Goal: Task Accomplishment & Management: Manage account settings

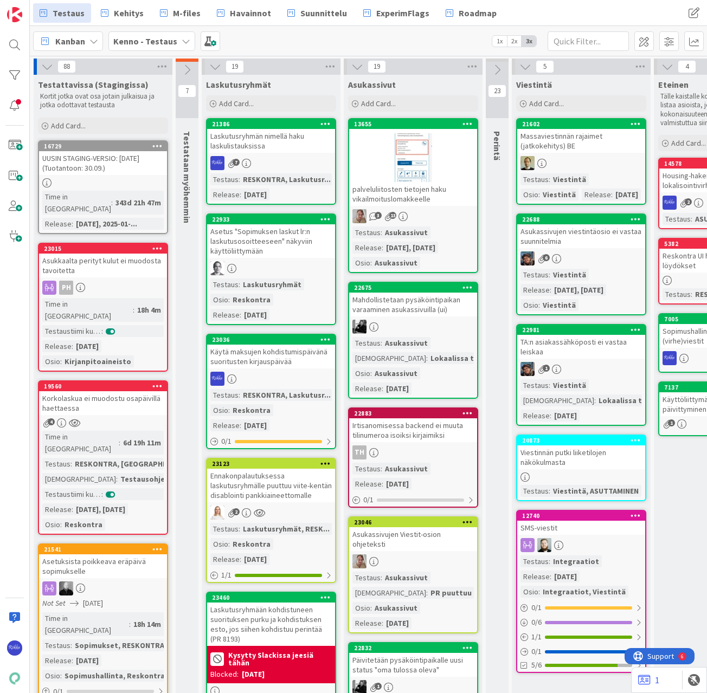
click at [276, 366] on div "Käytä maksujen kohdistumispäivänä suoritusten kirjauspäivää" at bounding box center [271, 357] width 128 height 24
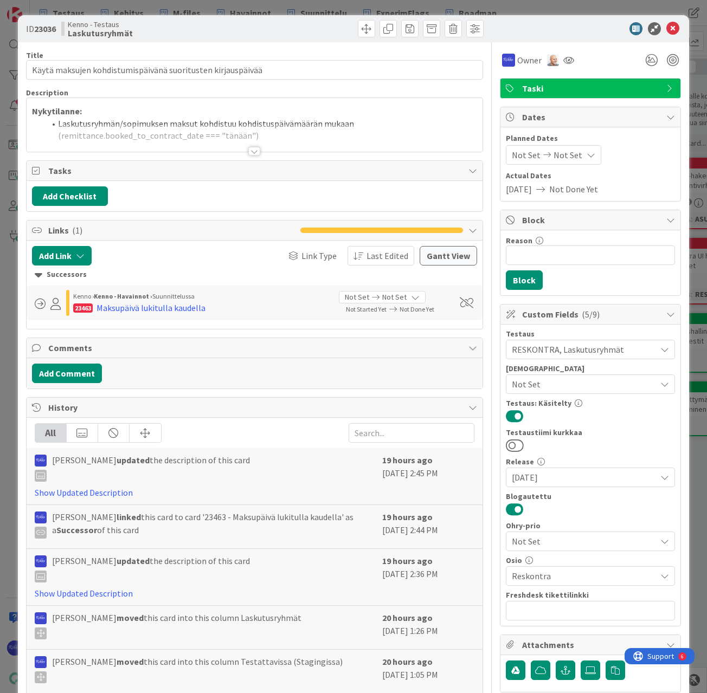
click at [248, 150] on div at bounding box center [254, 151] width 12 height 9
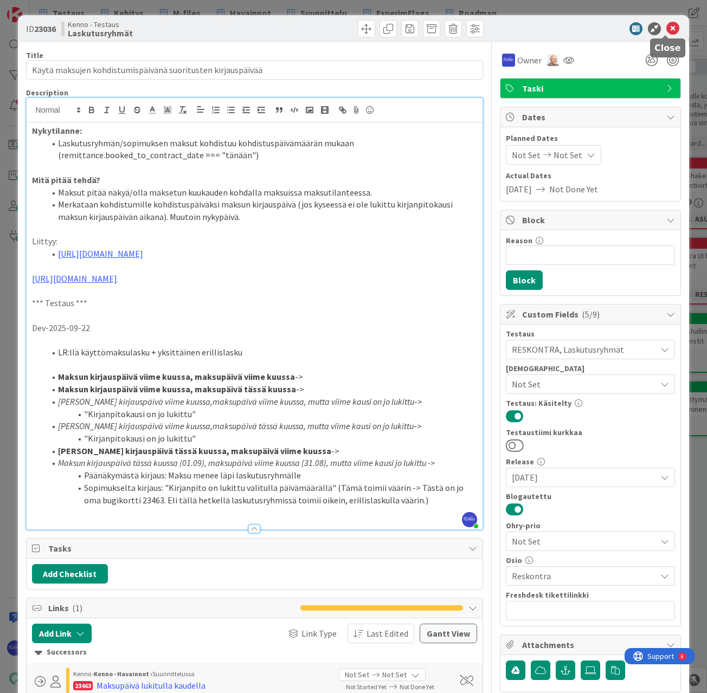
click at [668, 26] on icon at bounding box center [672, 28] width 13 height 13
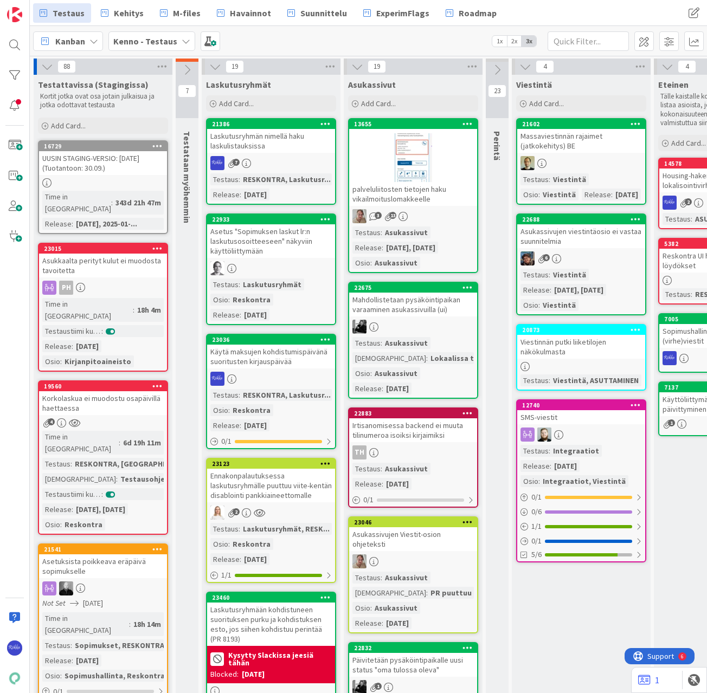
click at [278, 365] on div "Käytä maksujen kohdistumispäivänä suoritusten kirjauspäivää" at bounding box center [271, 357] width 128 height 24
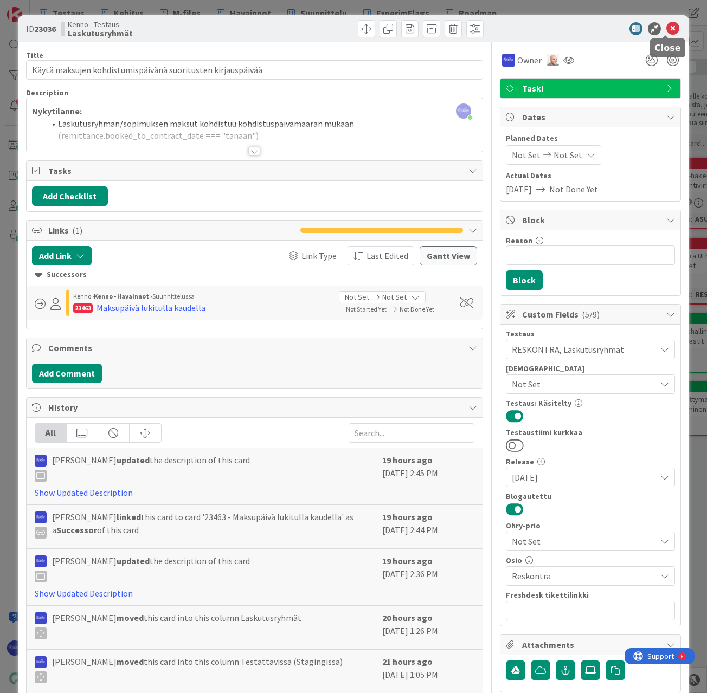
click at [666, 29] on icon at bounding box center [672, 28] width 13 height 13
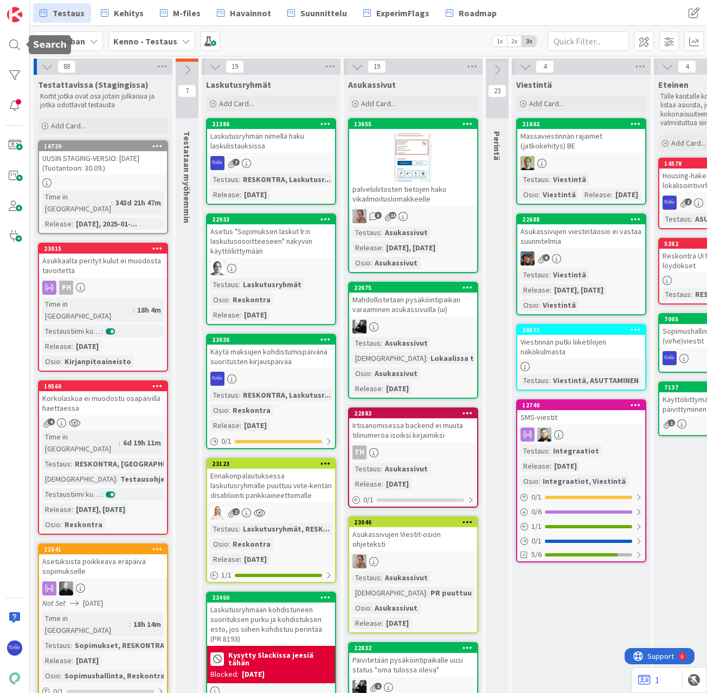
click at [11, 44] on div at bounding box center [15, 45] width 22 height 22
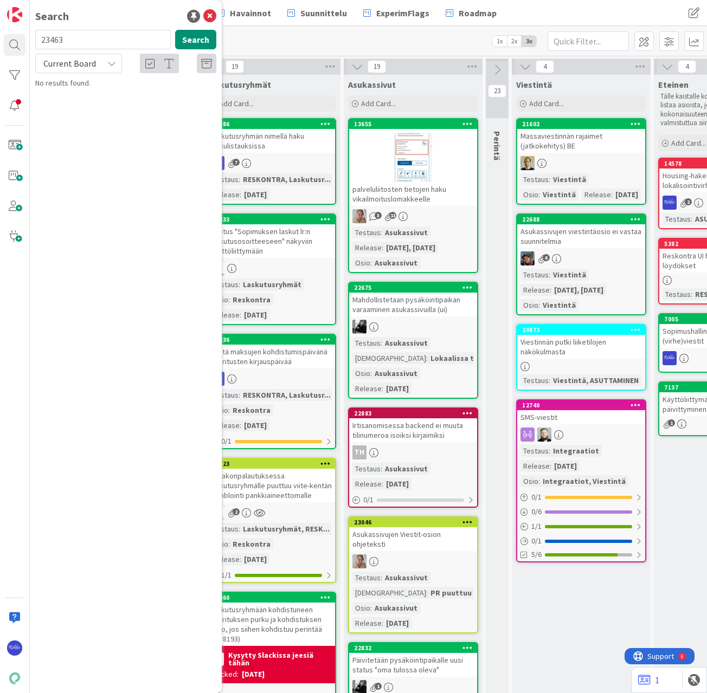
type input "23463"
click at [106, 61] on div "Current Board" at bounding box center [78, 64] width 87 height 20
click at [101, 111] on span "All Boards" at bounding box center [97, 108] width 113 height 16
click at [114, 92] on span "Maksupäivä lukitulla kaudella" at bounding box center [122, 96] width 93 height 10
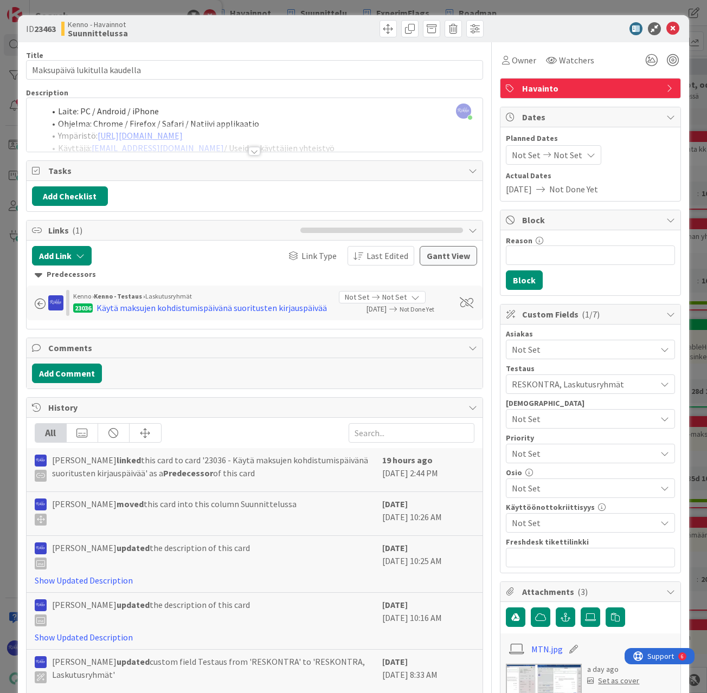
click at [250, 148] on div at bounding box center [254, 151] width 12 height 9
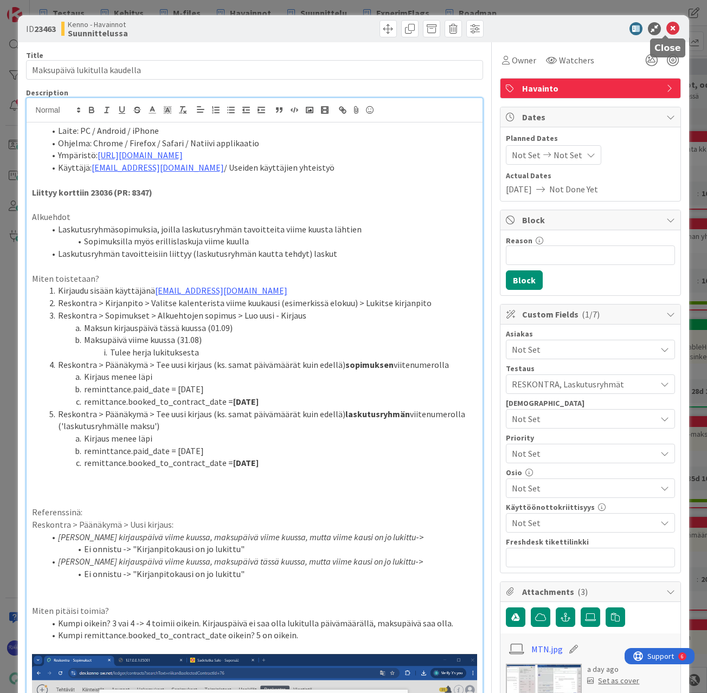
drag, startPoint x: 666, startPoint y: 24, endPoint x: 628, endPoint y: 152, distance: 133.4
click at [666, 24] on icon at bounding box center [672, 28] width 13 height 13
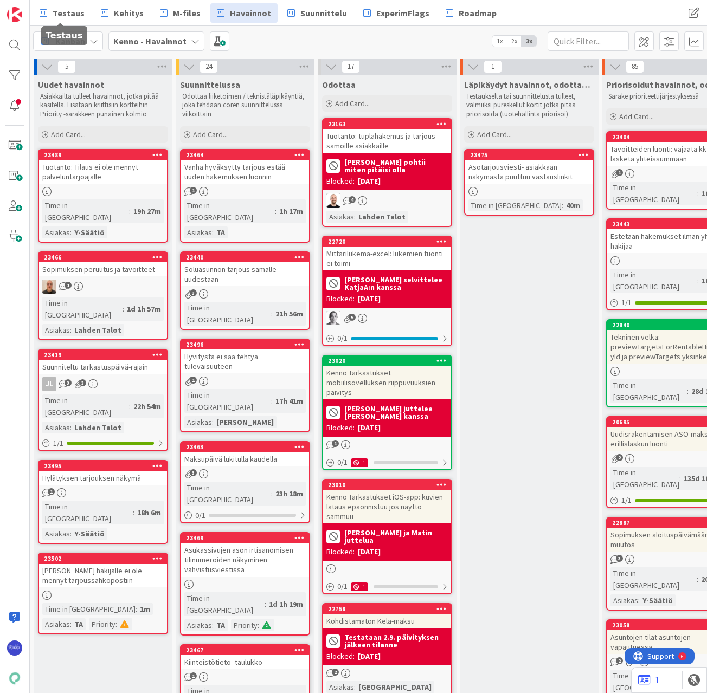
click at [73, 12] on span "Testaus" at bounding box center [69, 13] width 32 height 13
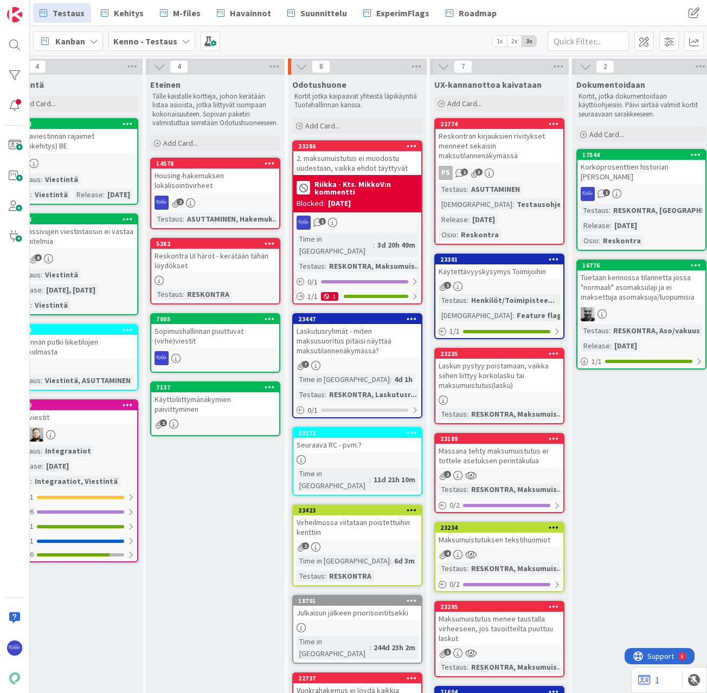
scroll to position [0, 532]
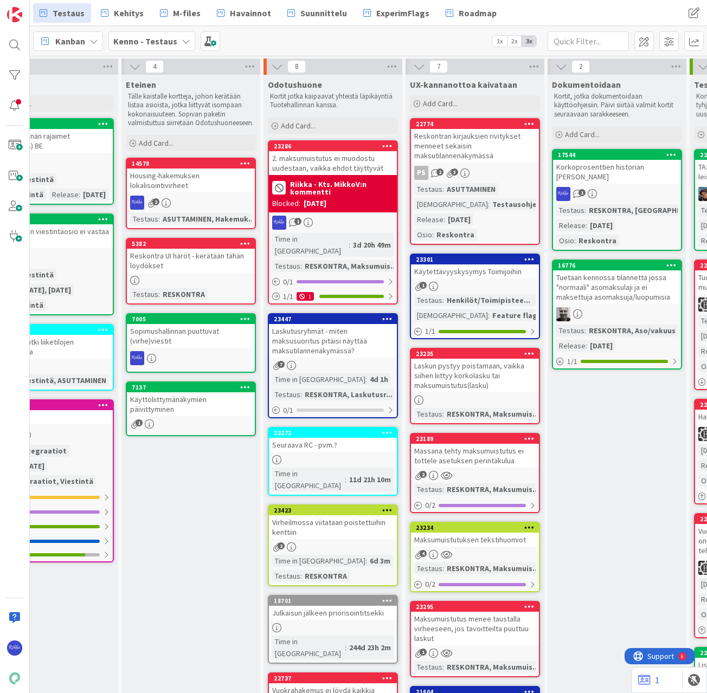
click at [346, 314] on div "23447" at bounding box center [333, 319] width 128 height 10
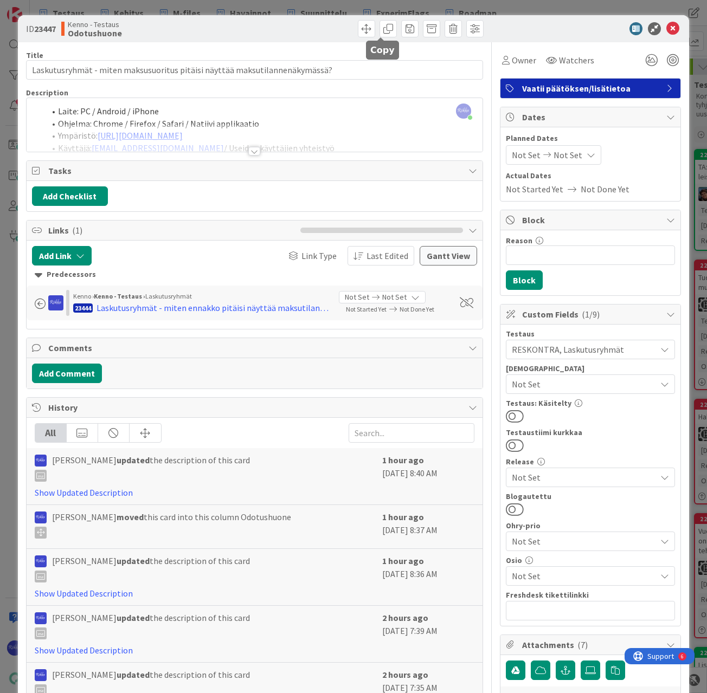
click at [380, 31] on span at bounding box center [387, 28] width 17 height 17
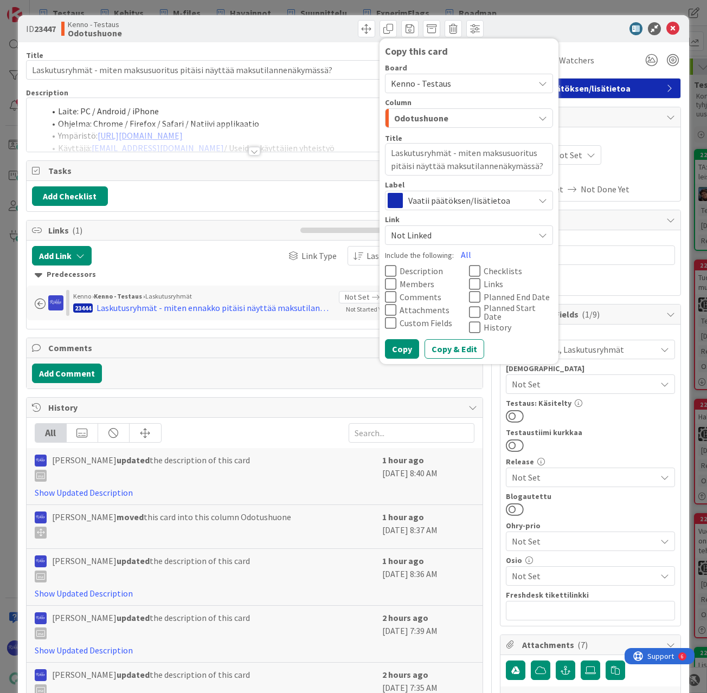
click at [500, 19] on div "ID 23447 Kenno - Testaus Odotushuone Copy this card Board Kenno - Testaus Colum…" at bounding box center [354, 28] width 672 height 27
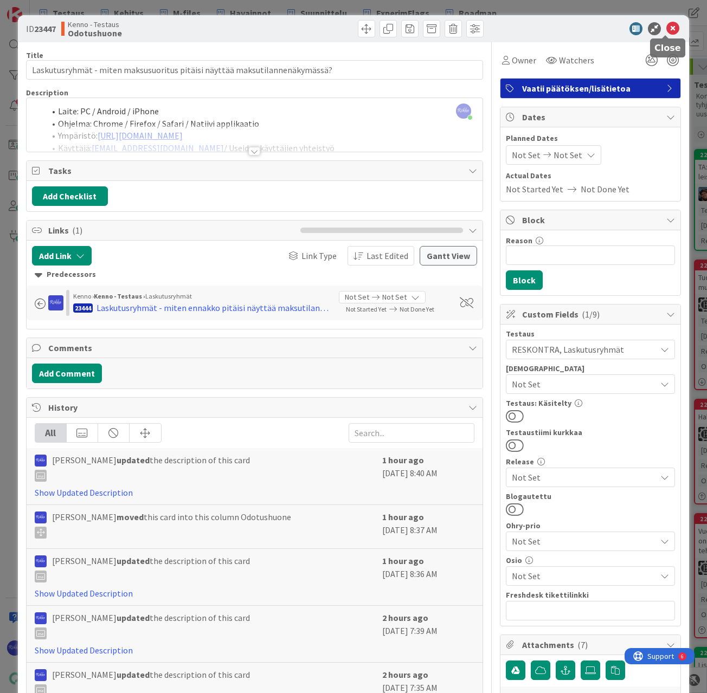
click at [667, 29] on icon at bounding box center [672, 28] width 13 height 13
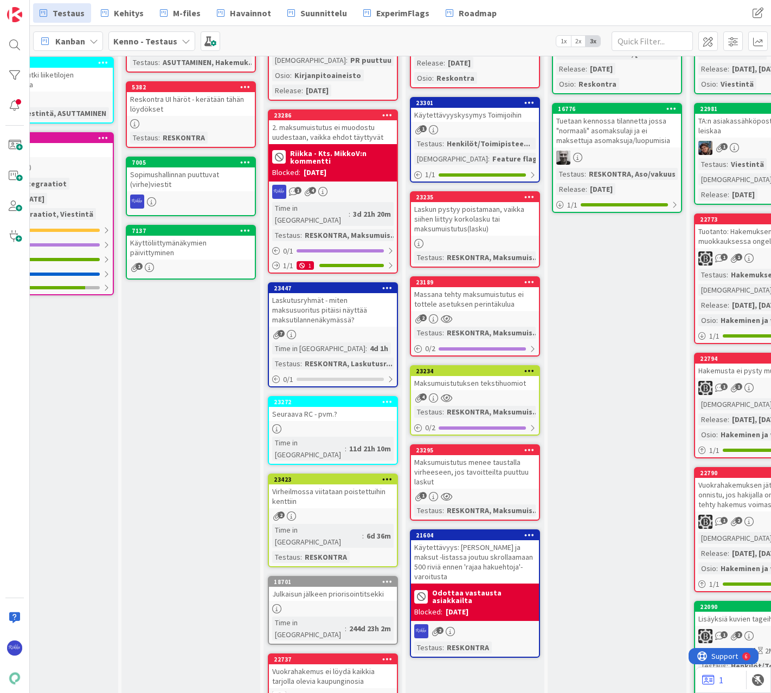
scroll to position [163, 532]
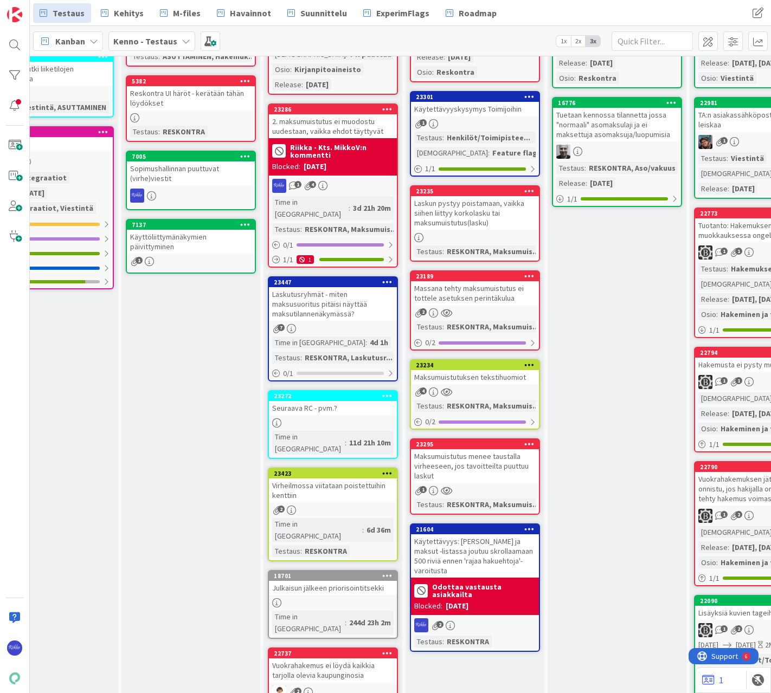
click at [352, 287] on div "Laskutusryhmät - miten maksusuoritus pitäisi näyttää maksutilannenäkymässä?" at bounding box center [333, 304] width 128 height 34
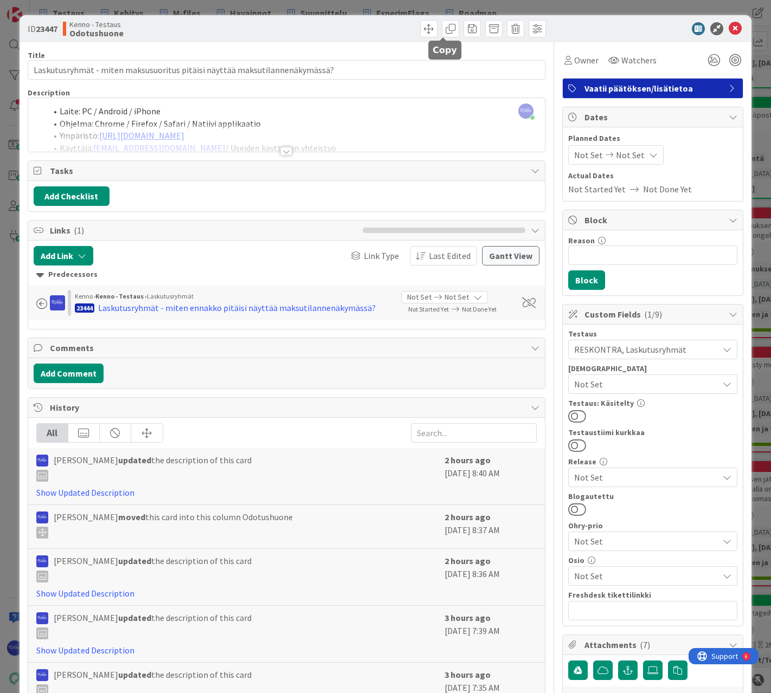
click at [442, 28] on span at bounding box center [450, 28] width 17 height 17
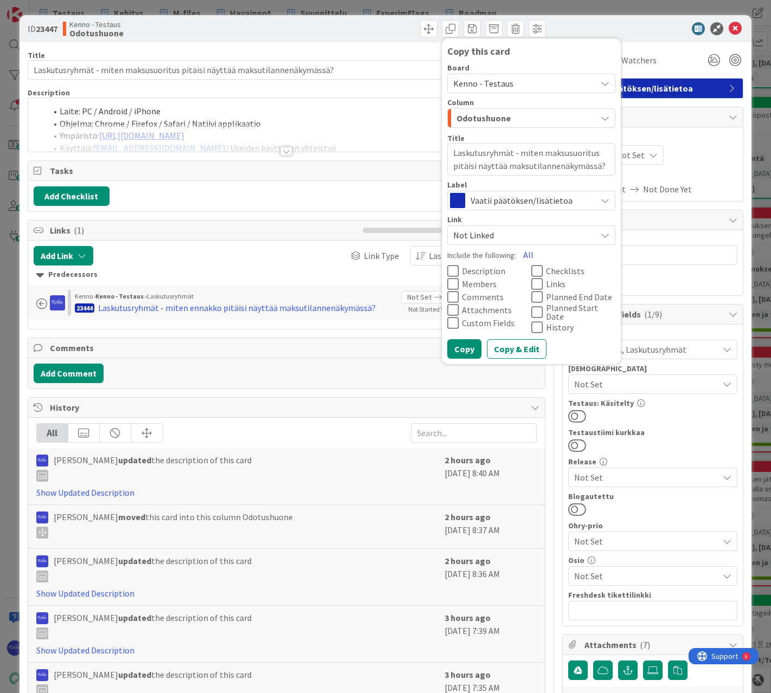
click at [463, 270] on span "Description" at bounding box center [483, 271] width 43 height 9
click at [550, 285] on span "Links" at bounding box center [556, 284] width 20 height 9
click at [474, 321] on span "Custom Fields" at bounding box center [488, 323] width 53 height 9
click at [488, 311] on span "Attachments" at bounding box center [487, 310] width 50 height 9
click at [500, 346] on button "Copy & Edit" at bounding box center [517, 349] width 60 height 20
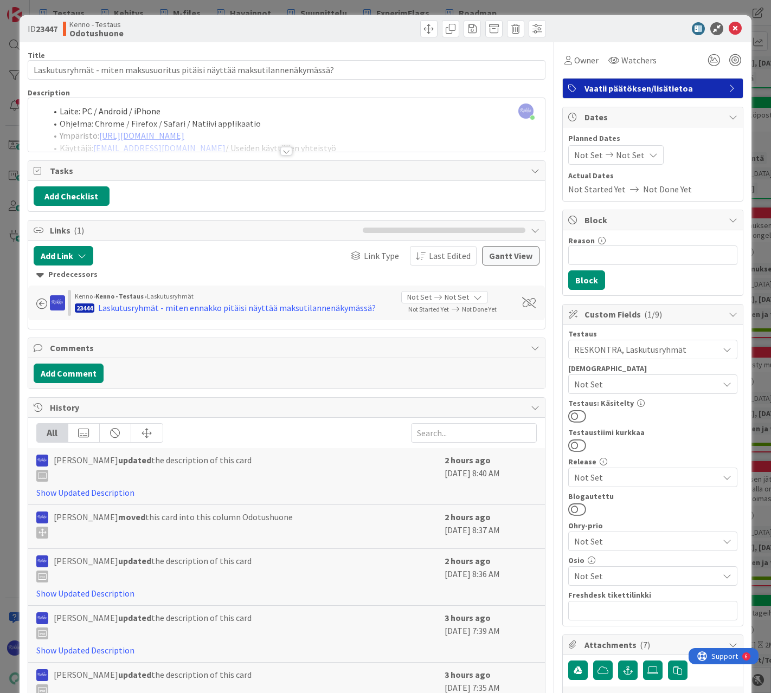
type textarea "x"
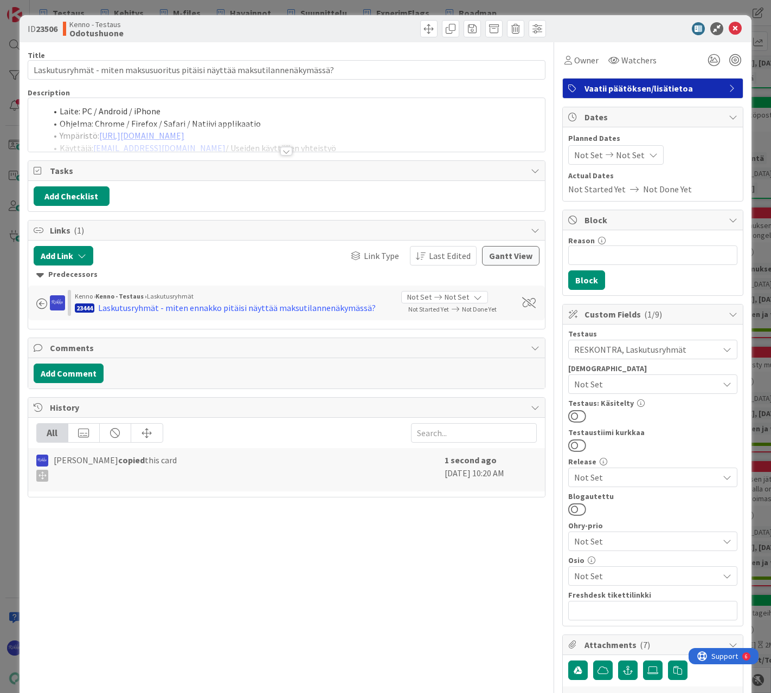
click at [282, 152] on div at bounding box center [286, 151] width 12 height 9
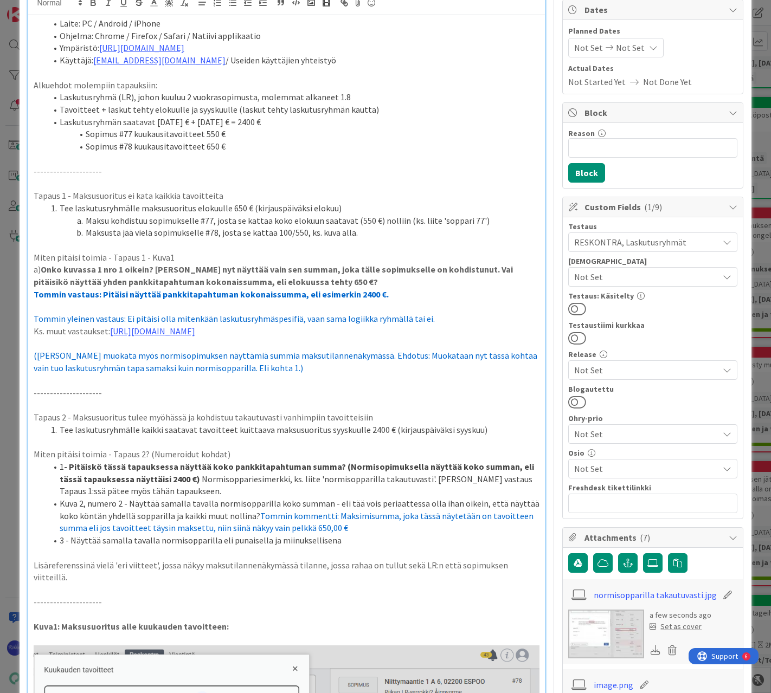
scroll to position [108, 0]
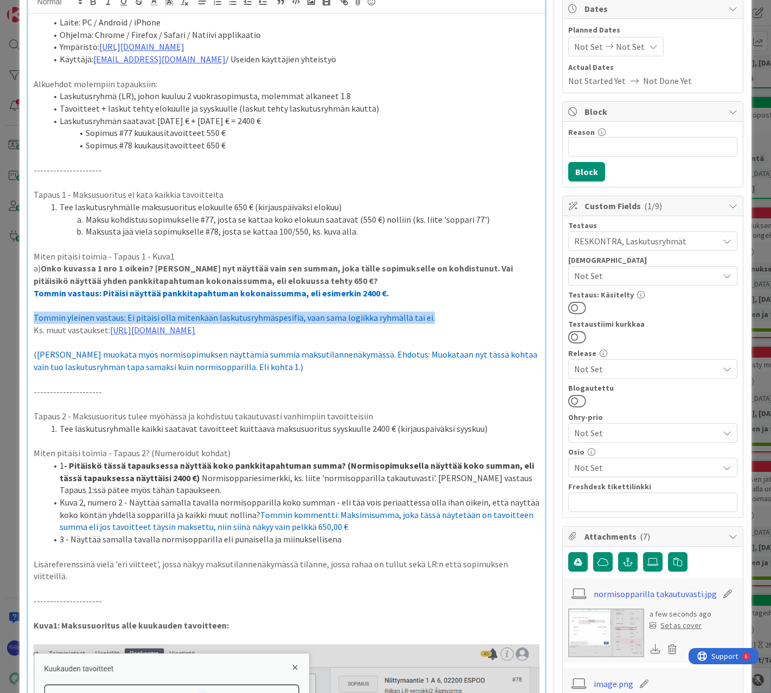
drag, startPoint x: 33, startPoint y: 315, endPoint x: 441, endPoint y: 315, distance: 408.1
click at [441, 315] on p "Tommin yleinen vastaus: Ei pitäisi olla mitenkään laskutusryhmäspesifiä, vaan s…" at bounding box center [287, 318] width 506 height 12
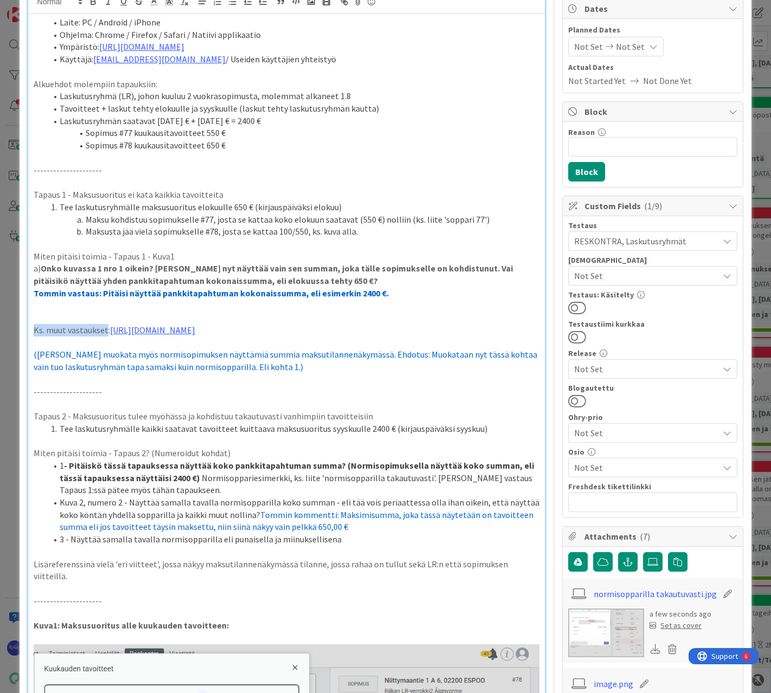
drag, startPoint x: 35, startPoint y: 331, endPoint x: 106, endPoint y: 333, distance: 71.1
click at [106, 333] on p "Ks. muut vastaukset: [URL][DOMAIN_NAME]" at bounding box center [287, 330] width 506 height 12
drag, startPoint x: 436, startPoint y: 330, endPoint x: 25, endPoint y: 335, distance: 410.9
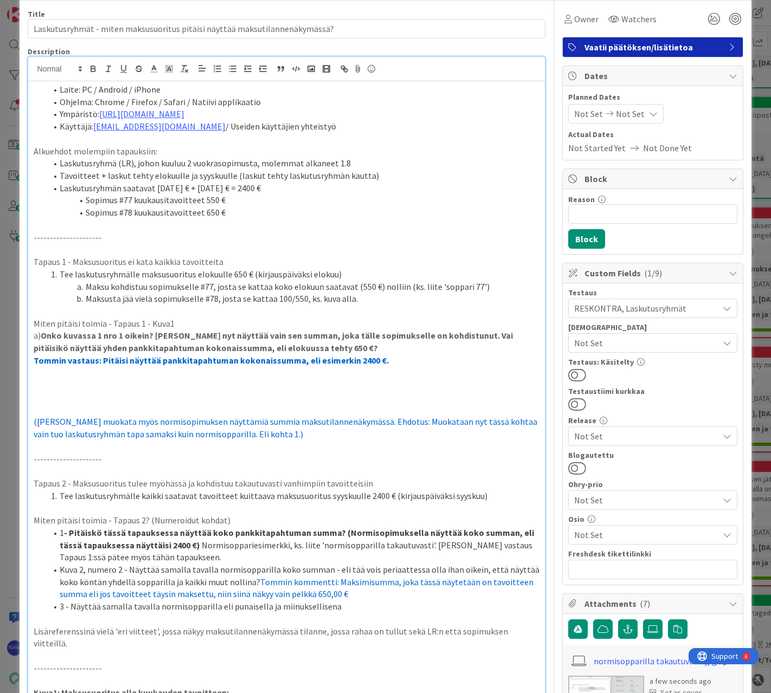
scroll to position [0, 0]
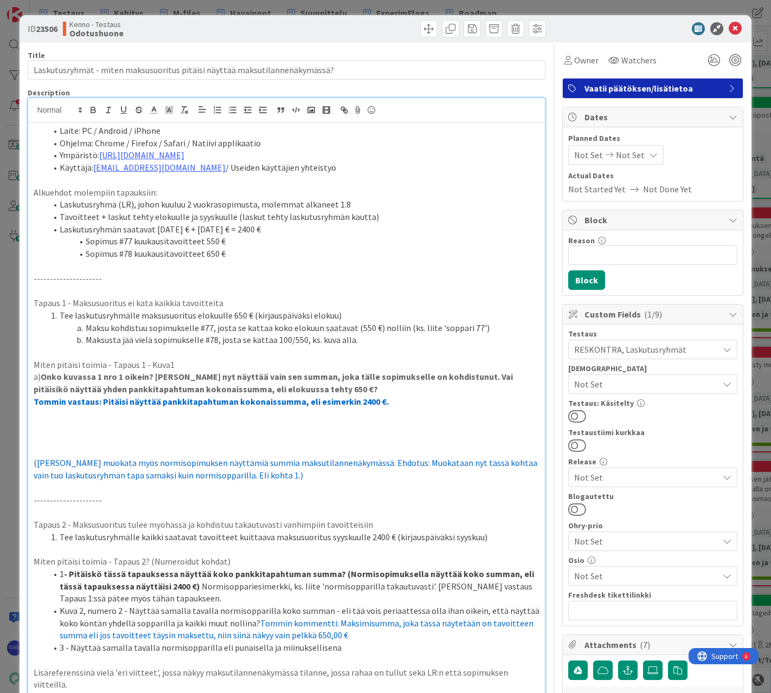
click at [313, 168] on li "Käyttäjä: [EMAIL_ADDRESS][DOMAIN_NAME] / Useiden käyttäjien yhteistyö" at bounding box center [293, 168] width 493 height 12
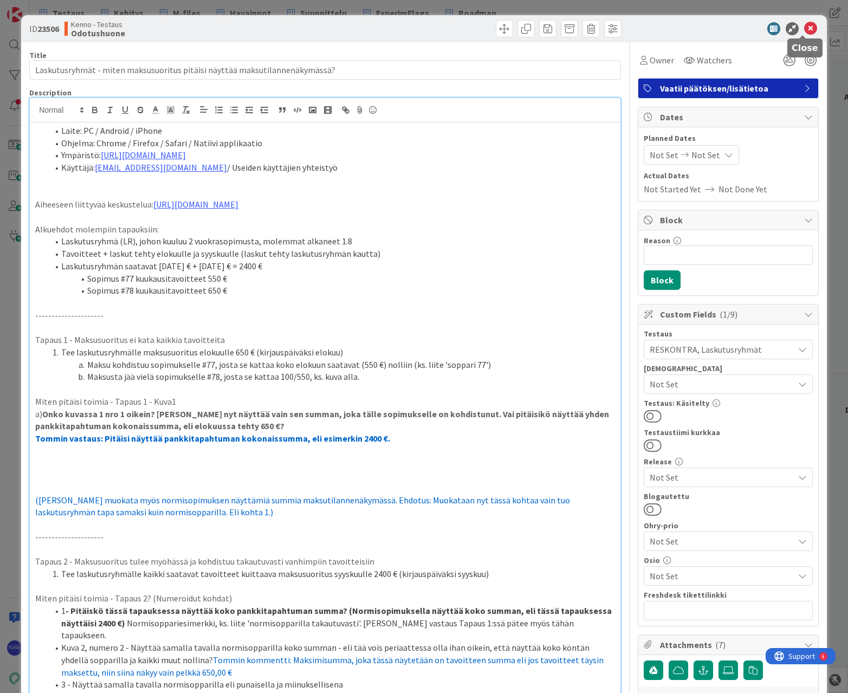
click at [706, 30] on icon at bounding box center [810, 28] width 13 height 13
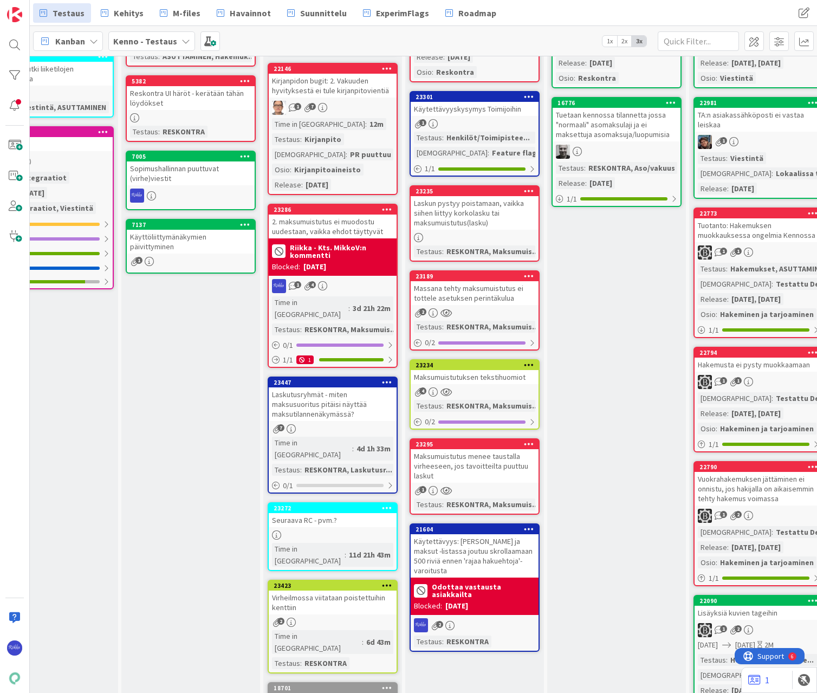
click at [13, 47] on div at bounding box center [15, 45] width 22 height 22
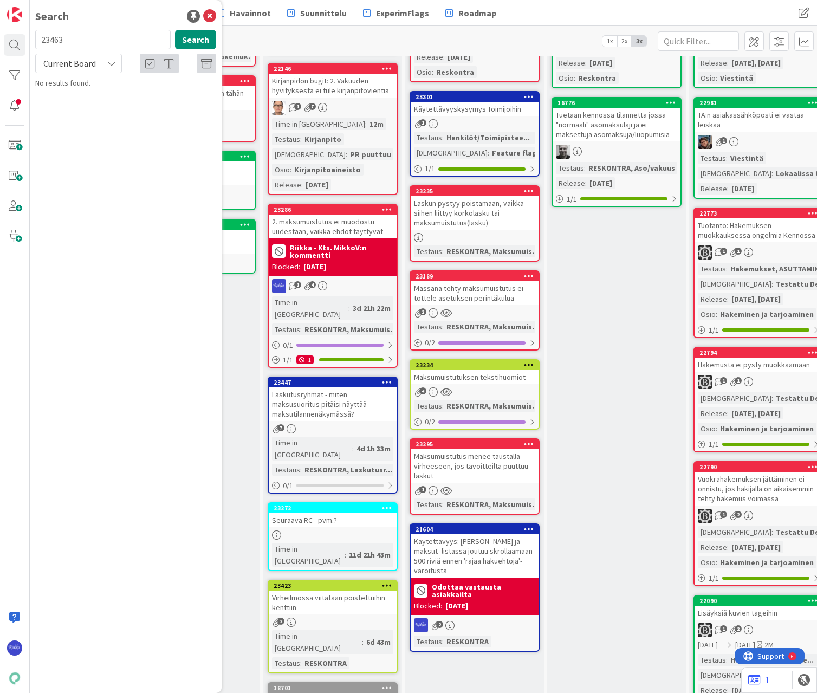
click at [90, 72] on div "Current Board" at bounding box center [78, 64] width 87 height 20
click at [94, 111] on span "All Boards" at bounding box center [97, 108] width 113 height 16
click at [126, 93] on span "Maksupäivä lukitulla kaudella" at bounding box center [122, 96] width 93 height 10
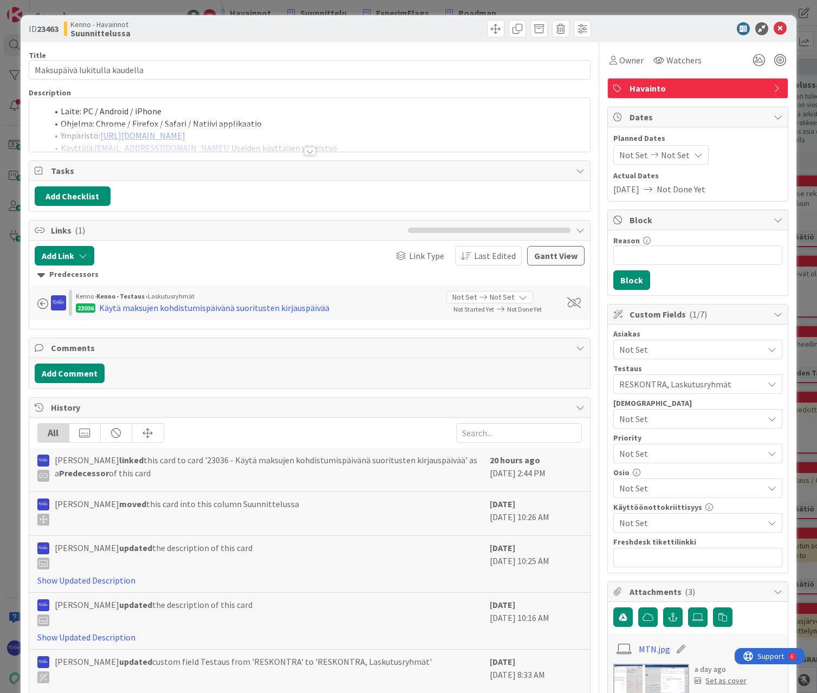
drag, startPoint x: 305, startPoint y: 152, endPoint x: 309, endPoint y: 164, distance: 12.0
click at [305, 153] on div at bounding box center [310, 151] width 12 height 9
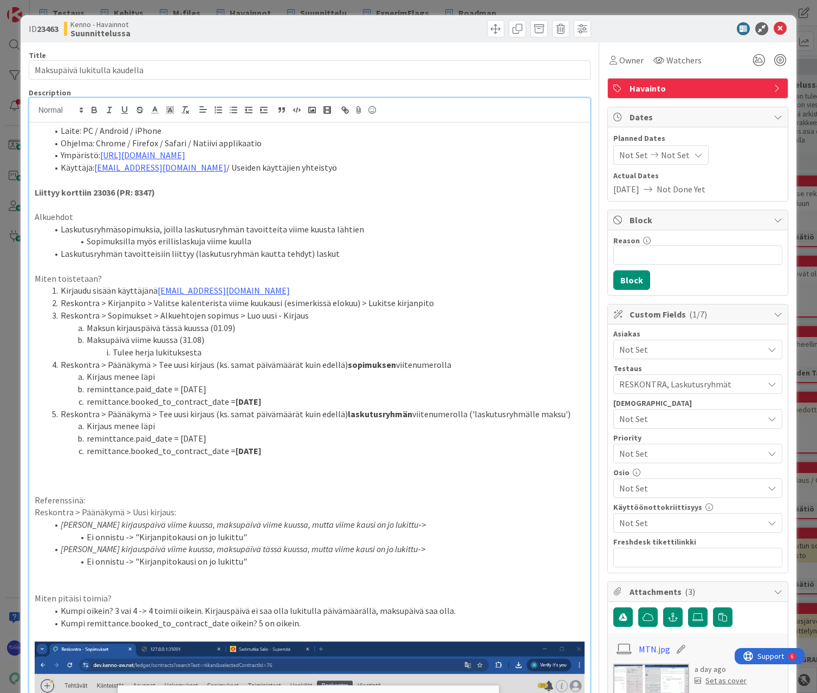
click at [433, 25] on div at bounding box center [452, 28] width 279 height 17
click at [706, 28] on icon at bounding box center [780, 28] width 13 height 13
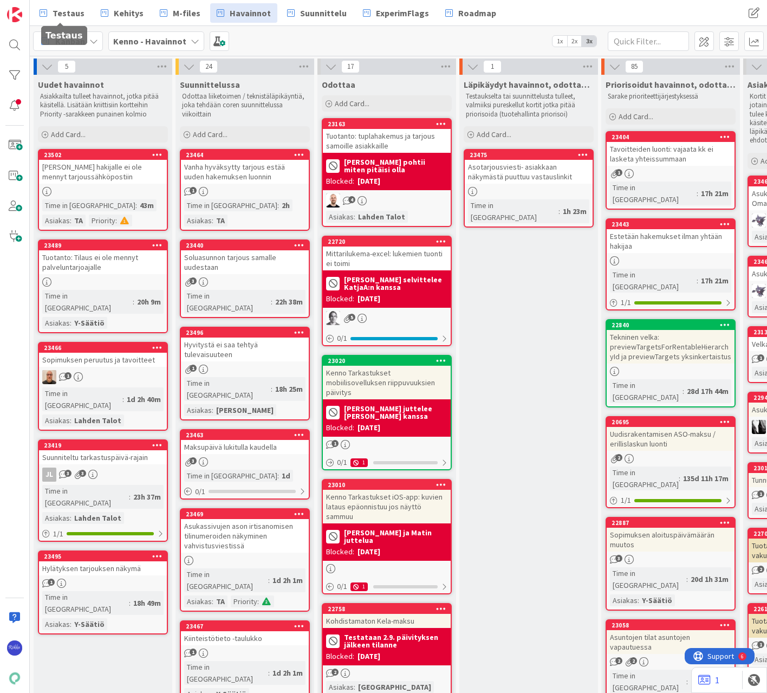
click at [68, 8] on span "Testaus" at bounding box center [69, 13] width 32 height 13
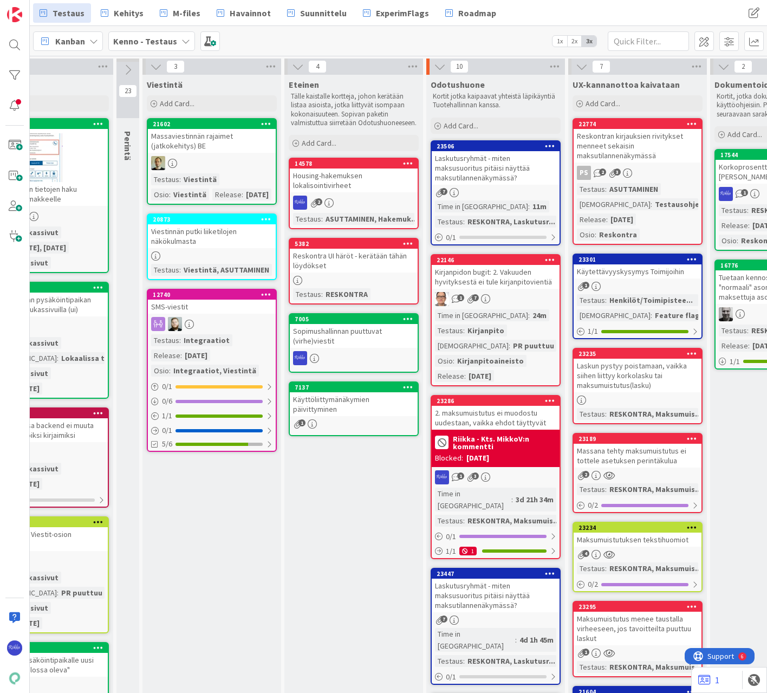
scroll to position [0, 367]
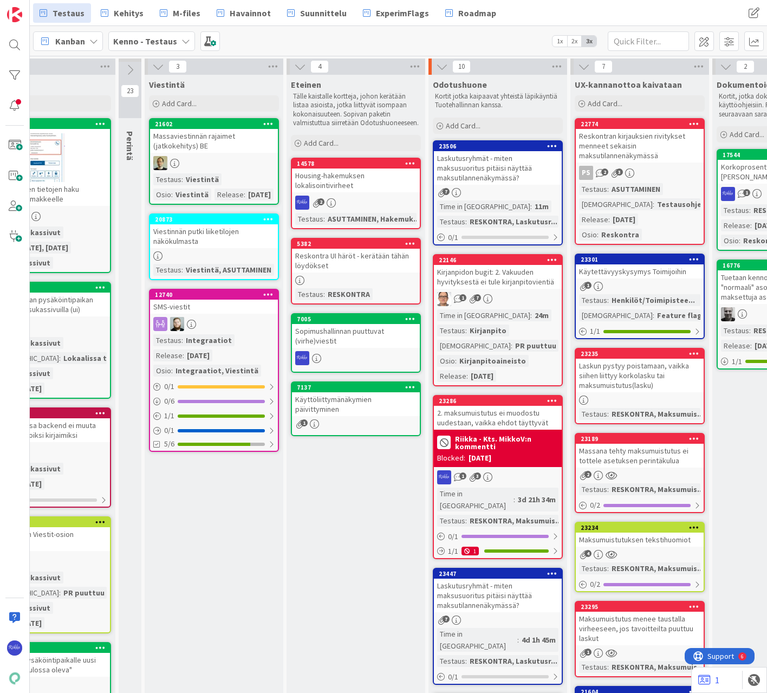
click at [504, 170] on div "Laskutusryhmät - miten maksusuoritus pitäisi näyttää maksutilannenäkymässä?" at bounding box center [498, 168] width 128 height 34
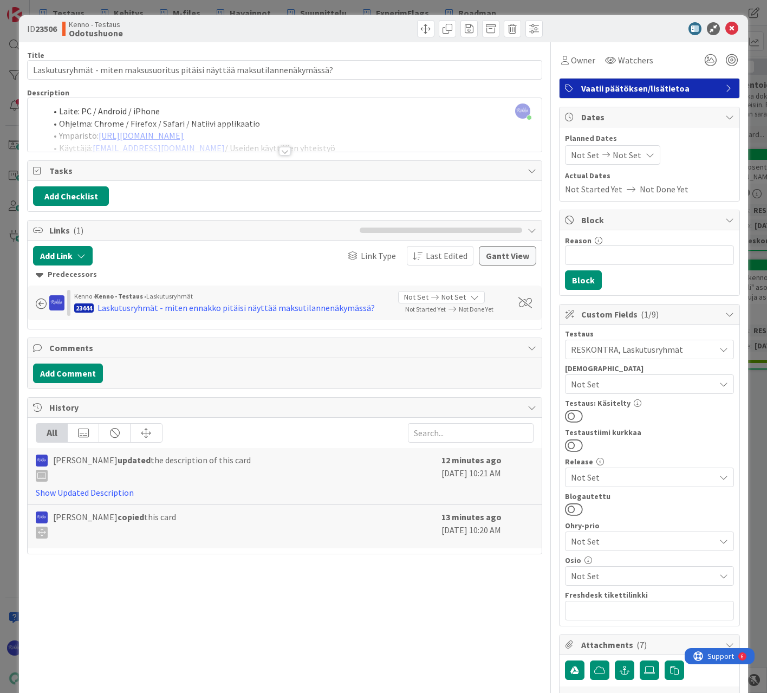
click at [280, 151] on div at bounding box center [285, 151] width 12 height 9
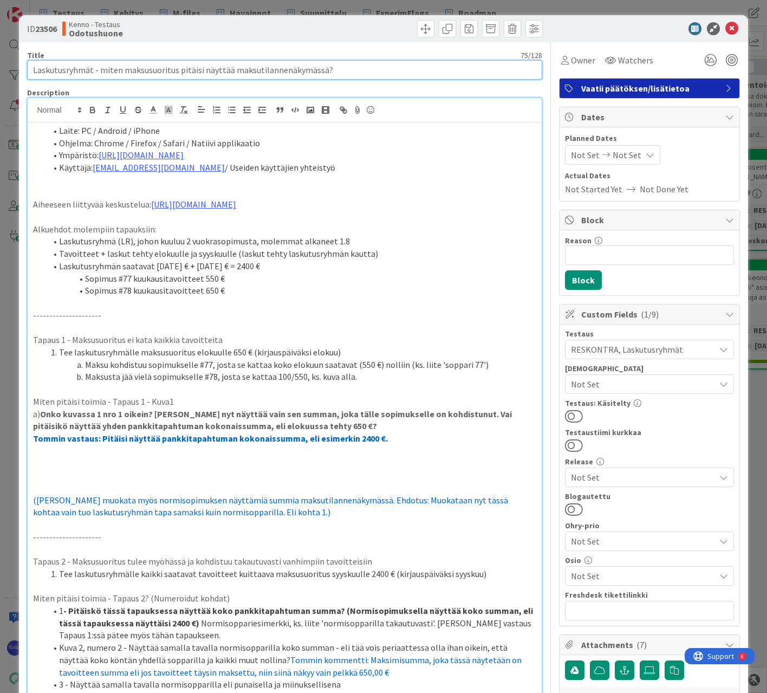
drag, startPoint x: 229, startPoint y: 68, endPoint x: 236, endPoint y: 68, distance: 6.5
click at [236, 68] on input "Laskutusryhmät - miten maksusuoritus pitäisi näyttää maksutilannenäkymässä?" at bounding box center [284, 70] width 515 height 20
drag, startPoint x: 308, startPoint y: 68, endPoint x: 347, endPoint y: 70, distance: 38.5
click at [347, 70] on input "Laskutusryhmät - miten maksusuoritus pitäisi näyttää maksutilannenäkymässä?" at bounding box center [284, 70] width 515 height 20
drag, startPoint x: 96, startPoint y: 67, endPoint x: 357, endPoint y: 68, distance: 260.7
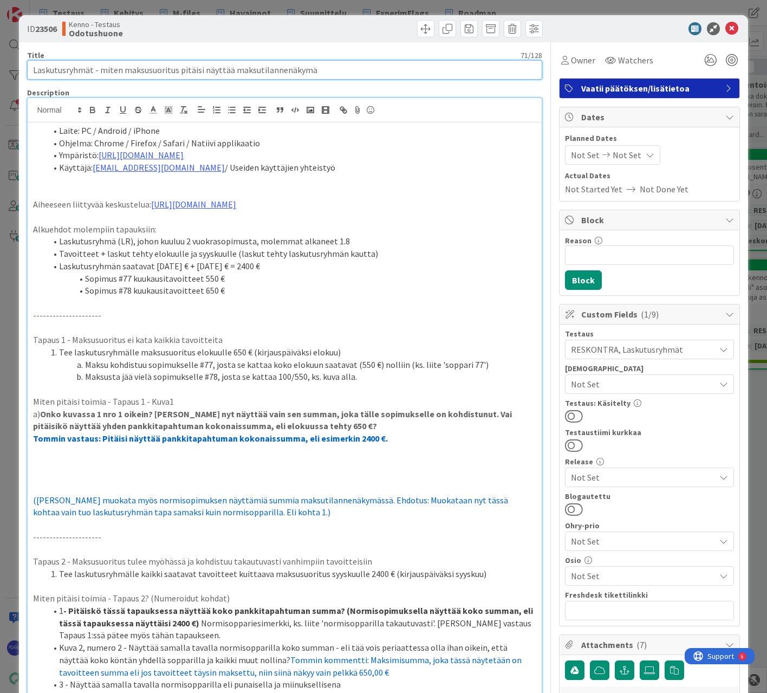
click at [357, 68] on input "Laskutusryhmät - miten maksusuoritus pitäisi näyttää maksutilannenäkymä" at bounding box center [284, 70] width 515 height 20
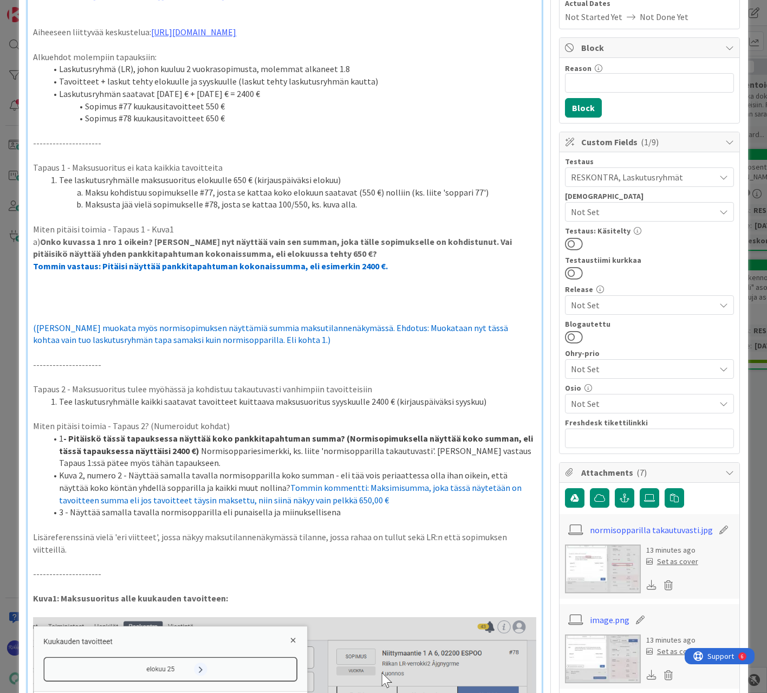
scroll to position [163, 0]
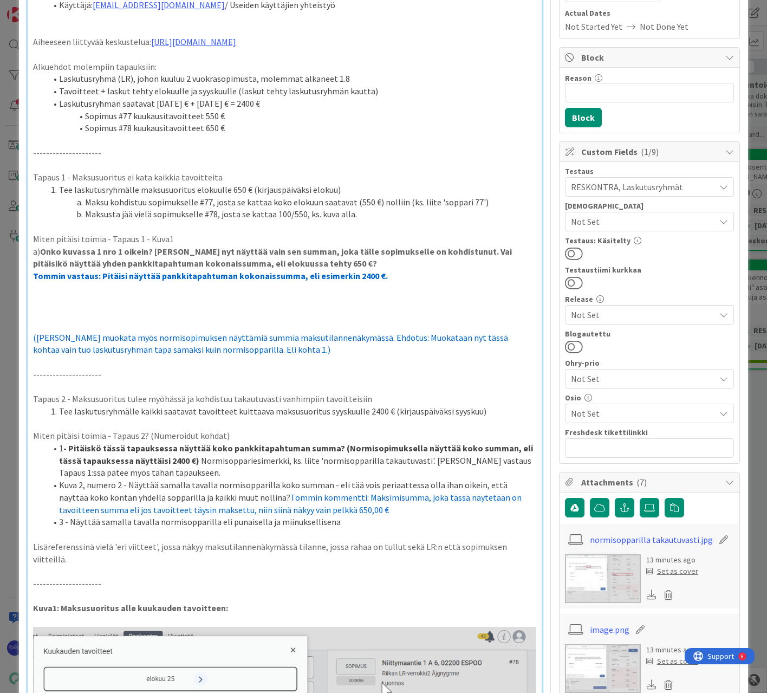
type input "Laskutusryhmät - Maksun näyttäminen maksutilannenäkymän kuukausi-modaalissa"
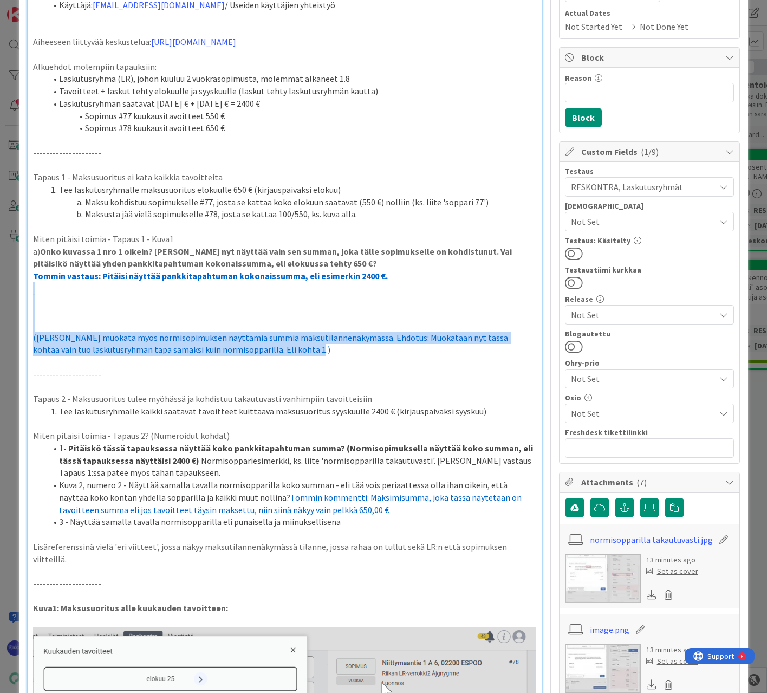
drag, startPoint x: 41, startPoint y: 287, endPoint x: 291, endPoint y: 354, distance: 258.7
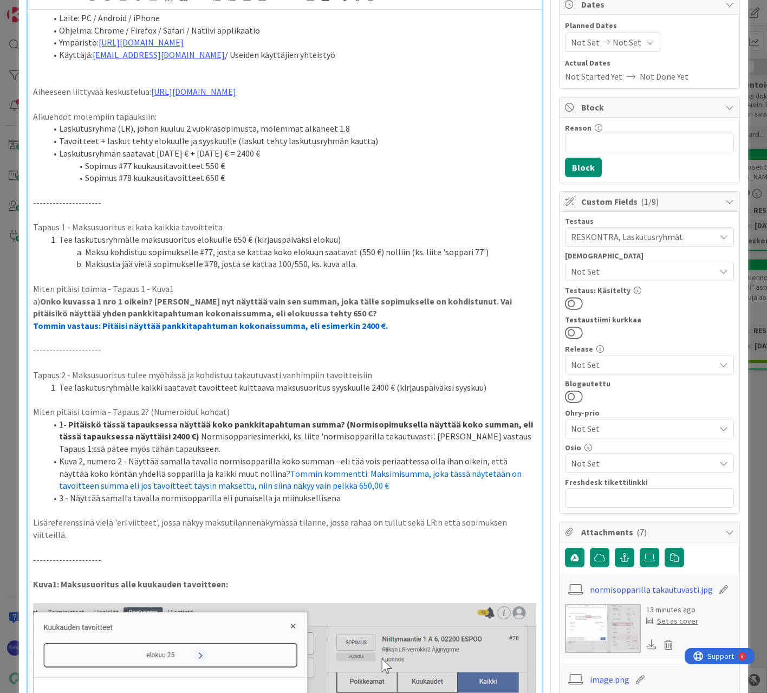
scroll to position [108, 0]
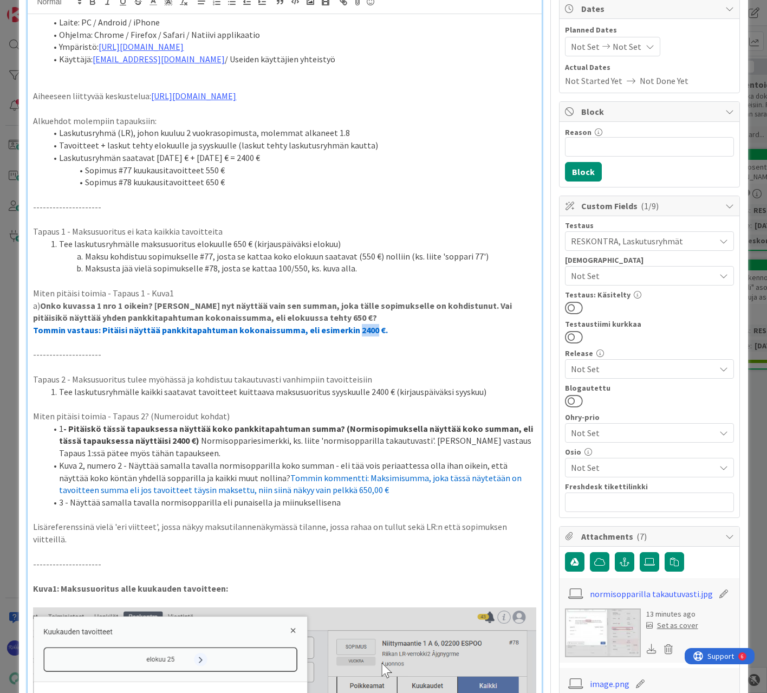
drag, startPoint x: 349, startPoint y: 327, endPoint x: 366, endPoint y: 333, distance: 18.0
click at [366, 333] on strong "Tommin vastaus: Pitäisi näyttää pankkitapahtuman kokonaissumma, eli esimerkin 2…" at bounding box center [210, 330] width 355 height 11
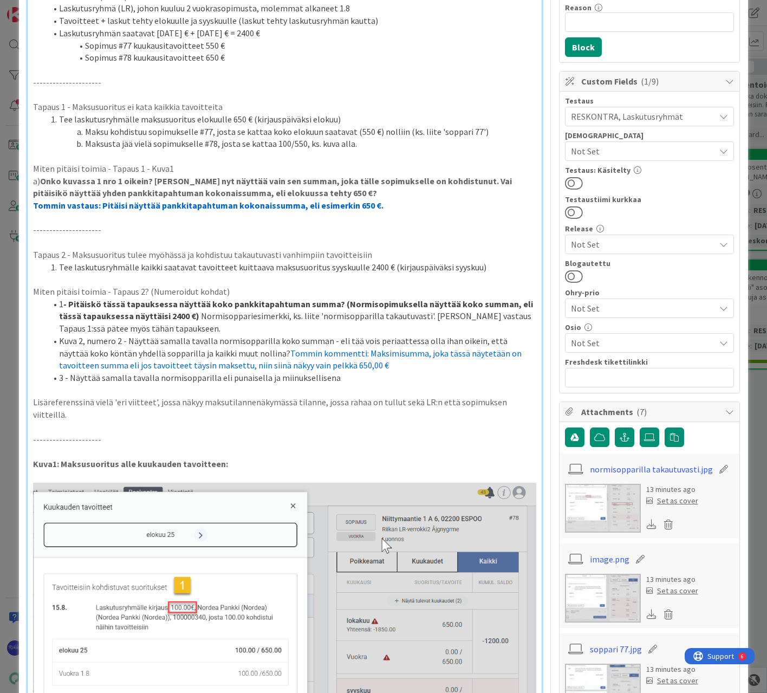
scroll to position [271, 0]
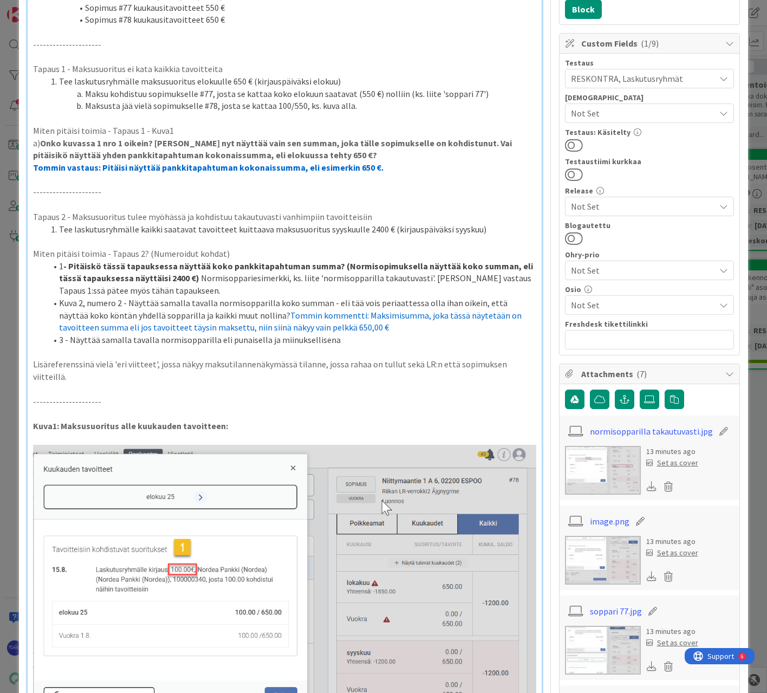
click at [417, 383] on p at bounding box center [284, 389] width 503 height 12
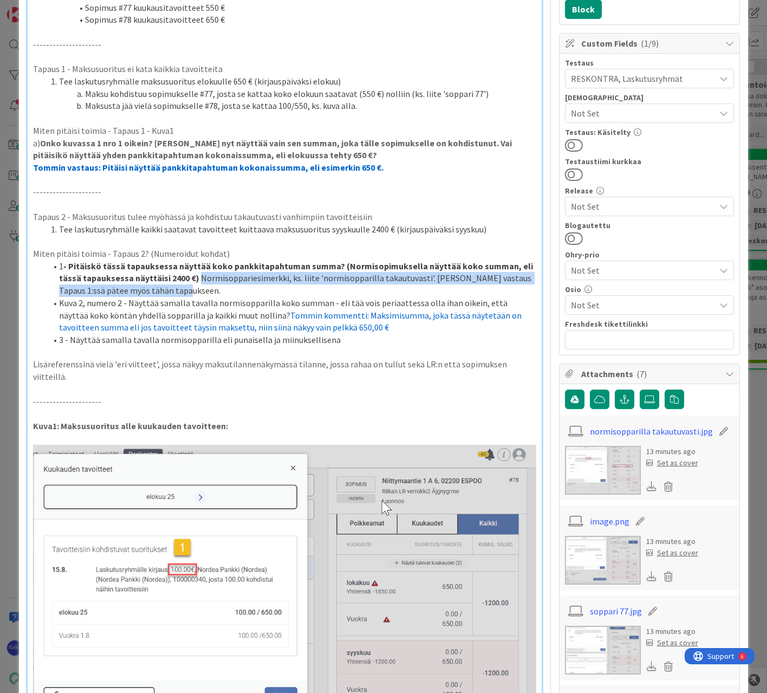
drag, startPoint x: 195, startPoint y: 275, endPoint x: 259, endPoint y: 291, distance: 65.3
click at [259, 291] on li "1 - Pitäiskö tässä tapauksessa näyttää koko pankkitapahtuman summa? (Normisopim…" at bounding box center [291, 278] width 490 height 37
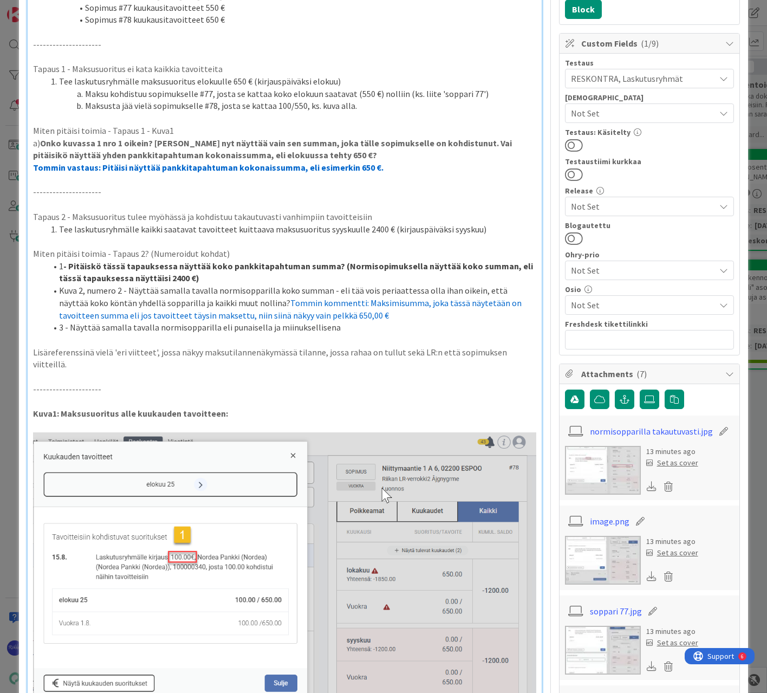
click at [221, 276] on li "1 - Pitäiskö tässä tapauksessa näyttää koko pankkitapahtuman summa? (Normisopim…" at bounding box center [291, 272] width 490 height 24
click at [200, 274] on li "1 - Pitäiskö tässä tapauksessa näyttää koko pankkitapahtuman summa? (Normisopim…" at bounding box center [291, 272] width 490 height 24
click at [130, 276] on strong "- Pitäiskö tässä tapauksessa näyttää koko pankkitapahtuman summa? (Normisopimuk…" at bounding box center [297, 272] width 476 height 23
drag, startPoint x: 179, startPoint y: 277, endPoint x: 188, endPoint y: 276, distance: 9.2
click at [188, 276] on strong "- Pitäiskö tässä tapauksessa näyttää koko pankkitapahtuman summa? (Normisopimuk…" at bounding box center [297, 272] width 476 height 23
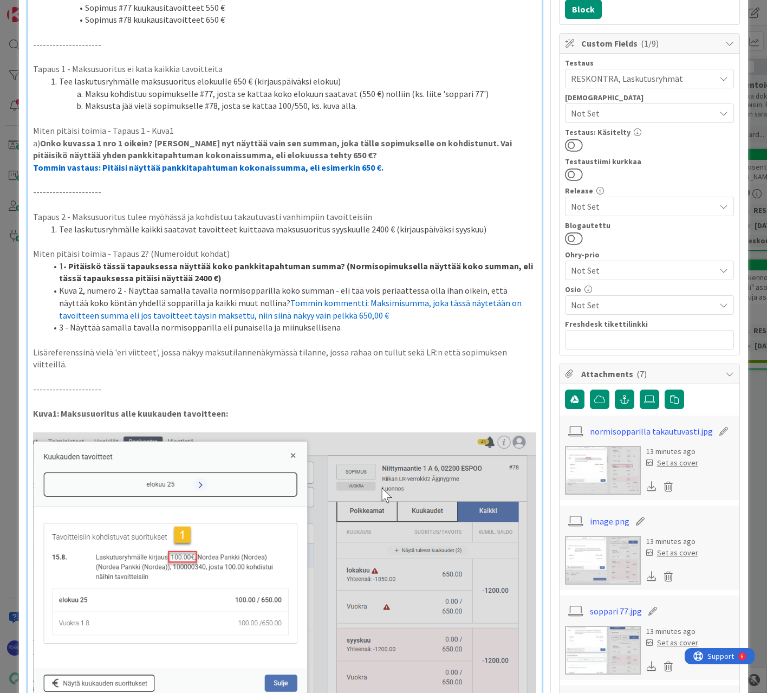
click at [262, 280] on li "1 - Pitäiskö tässä tapauksessa näyttää koko pankkitapahtuman summa? (Normisopim…" at bounding box center [291, 272] width 490 height 24
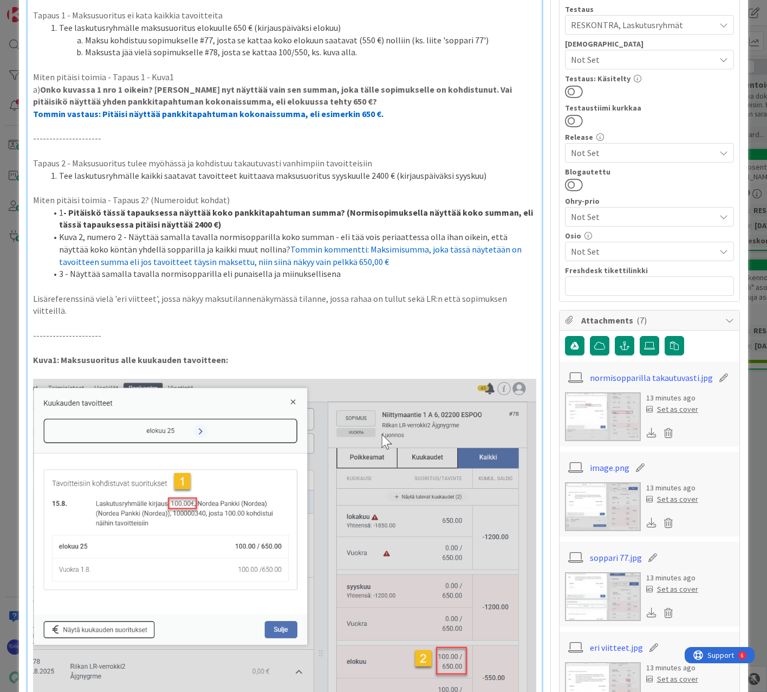
scroll to position [325, 0]
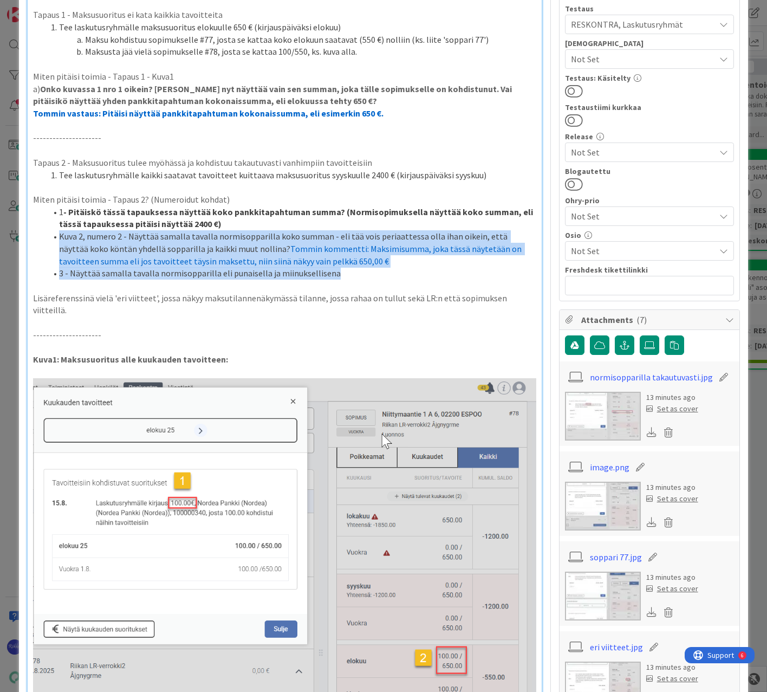
drag, startPoint x: 59, startPoint y: 237, endPoint x: 357, endPoint y: 267, distance: 299.1
click at [357, 267] on ol "1 - Pitäiskö tässä tapauksessa näyttää koko pankkitapahtuman summa? (Normisopim…" at bounding box center [284, 243] width 503 height 74
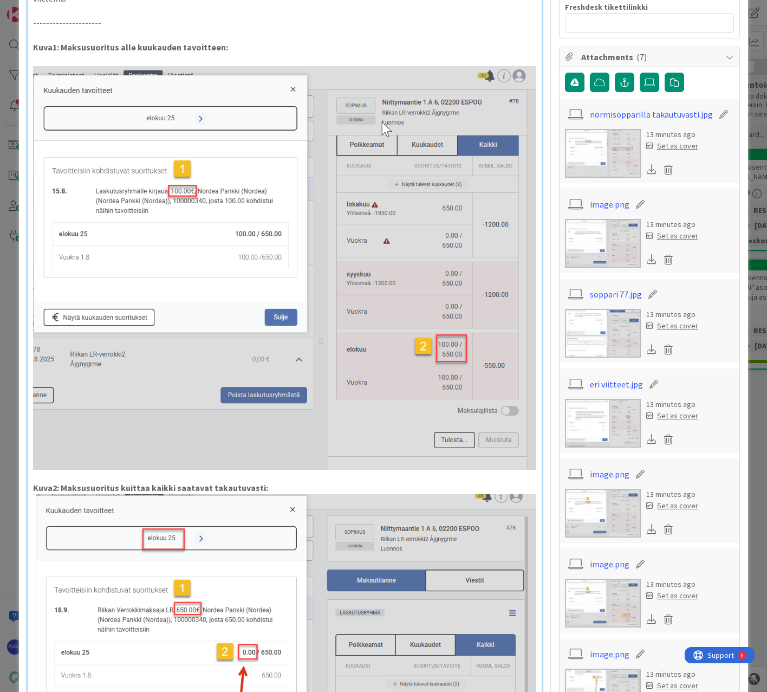
scroll to position [650, 0]
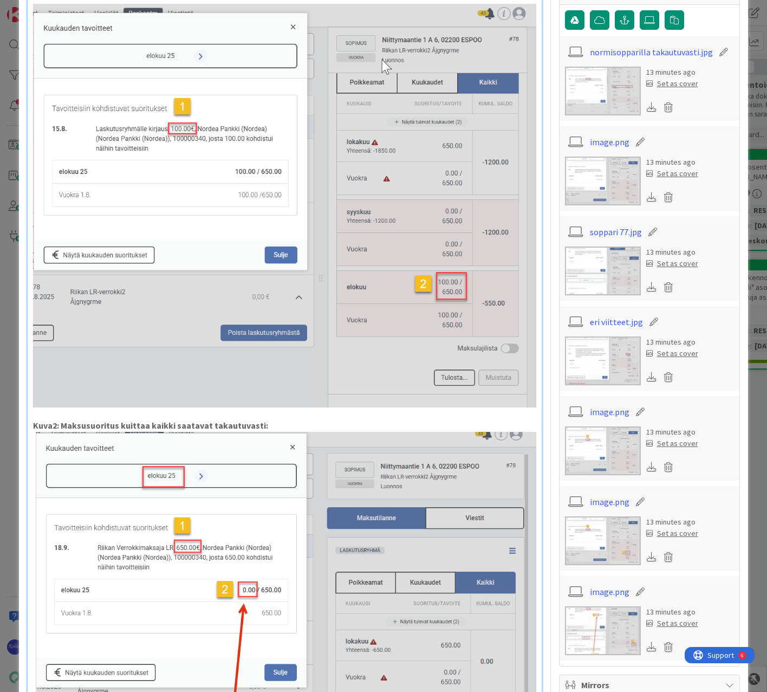
click at [617, 321] on link "eri viitteet.jpg" at bounding box center [616, 321] width 53 height 13
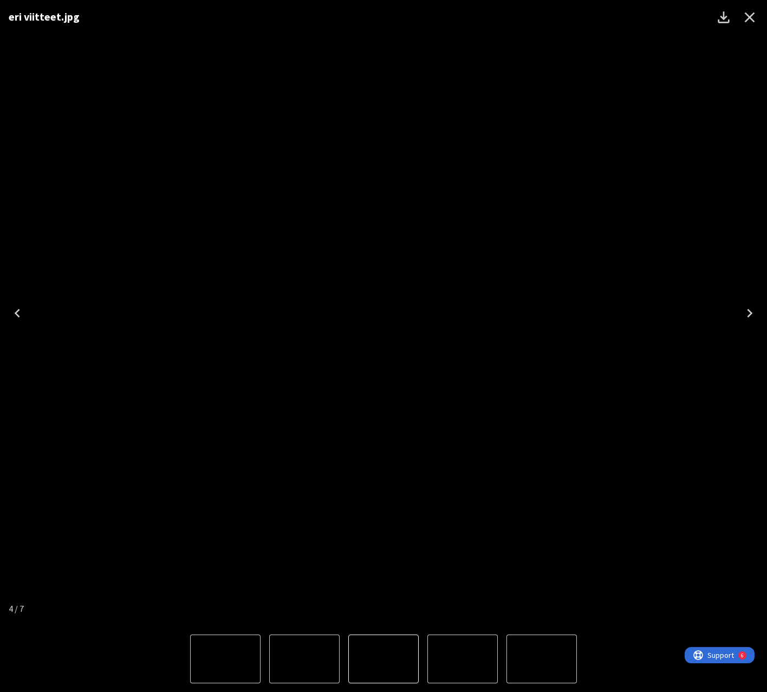
click at [706, 23] on icon "Close" at bounding box center [749, 17] width 17 height 17
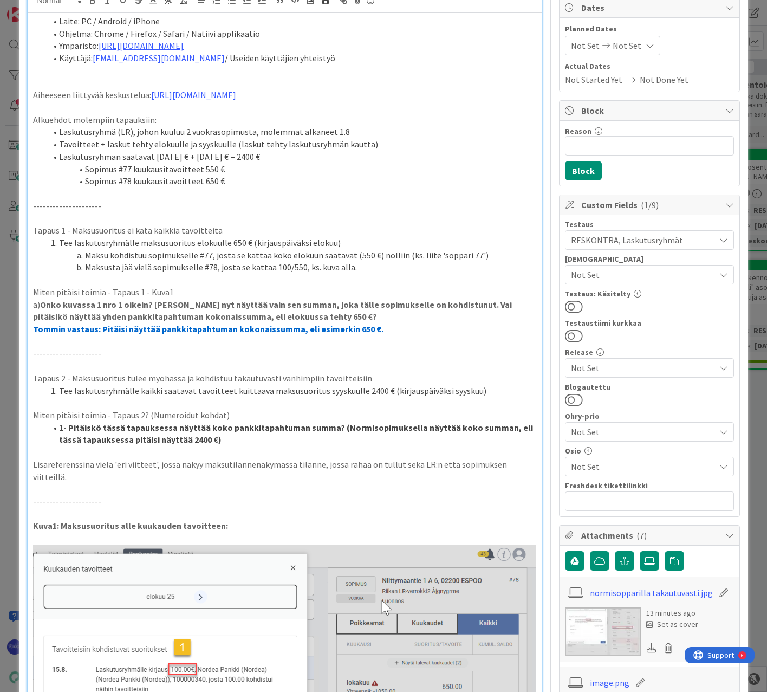
scroll to position [0, 0]
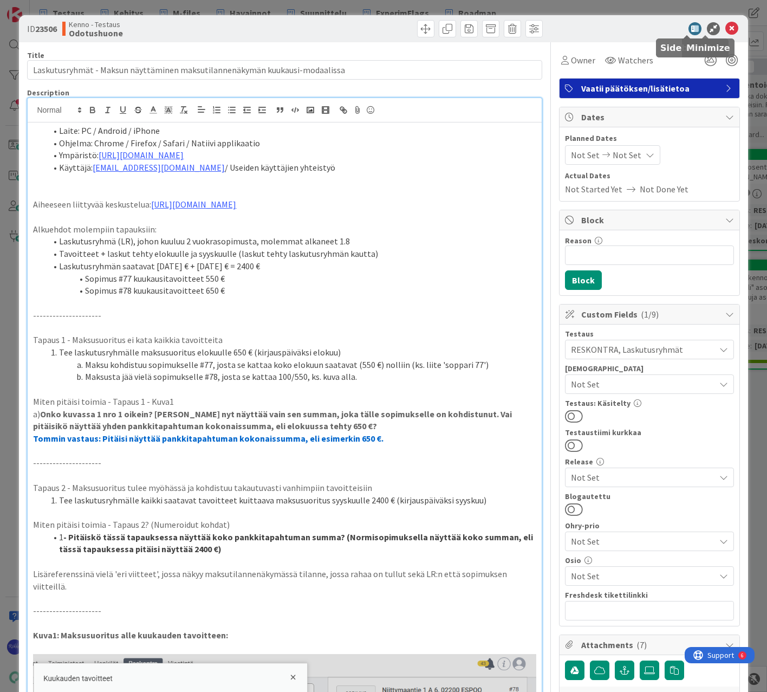
click at [706, 27] on icon at bounding box center [732, 28] width 13 height 13
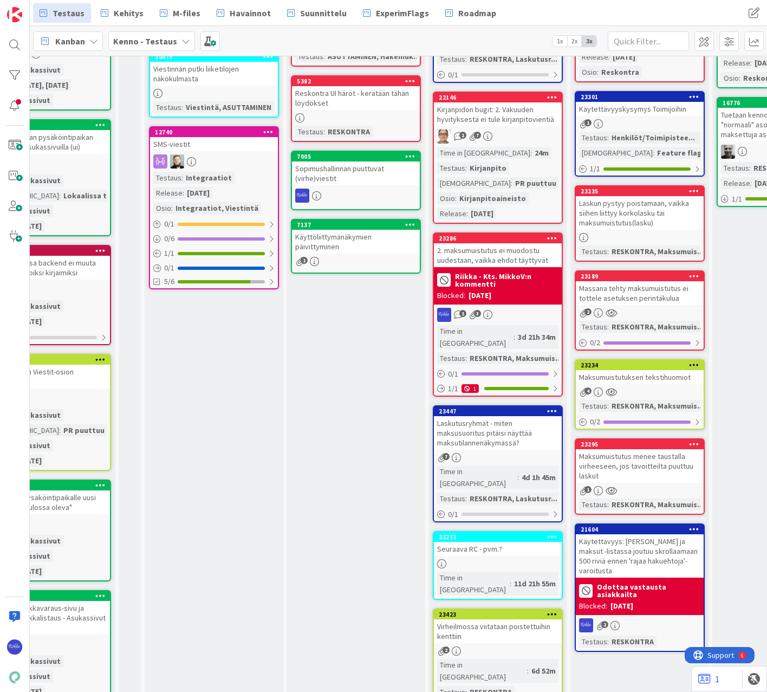
scroll to position [0, 367]
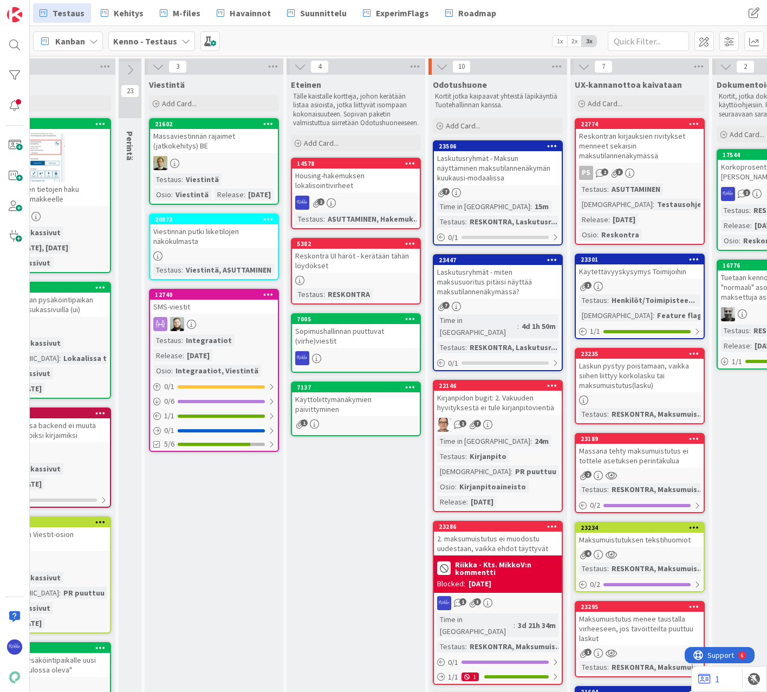
click at [552, 146] on icon at bounding box center [552, 146] width 10 height 8
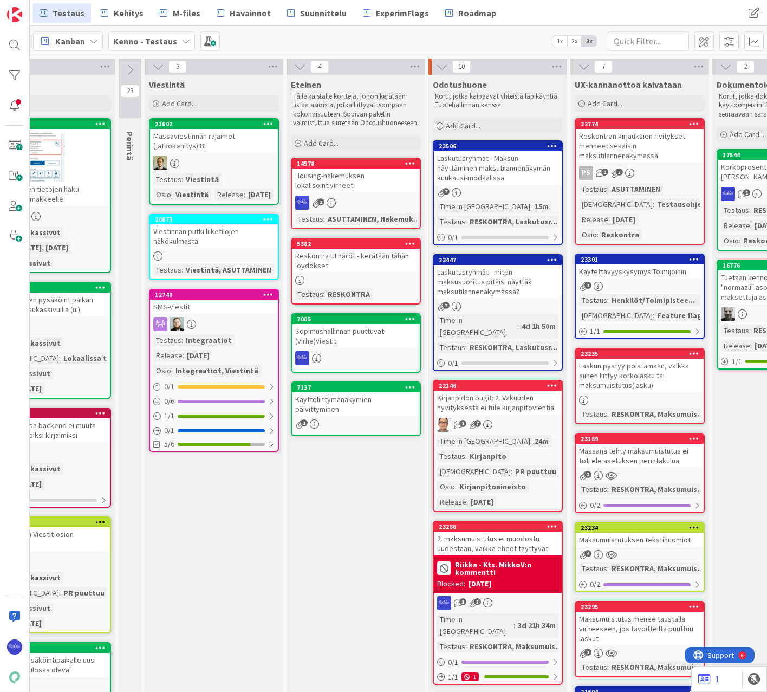
click at [504, 277] on div "Laskutusryhmät - miten maksusuoritus pitäisi näyttää maksutilannenäkymässä?" at bounding box center [498, 282] width 128 height 34
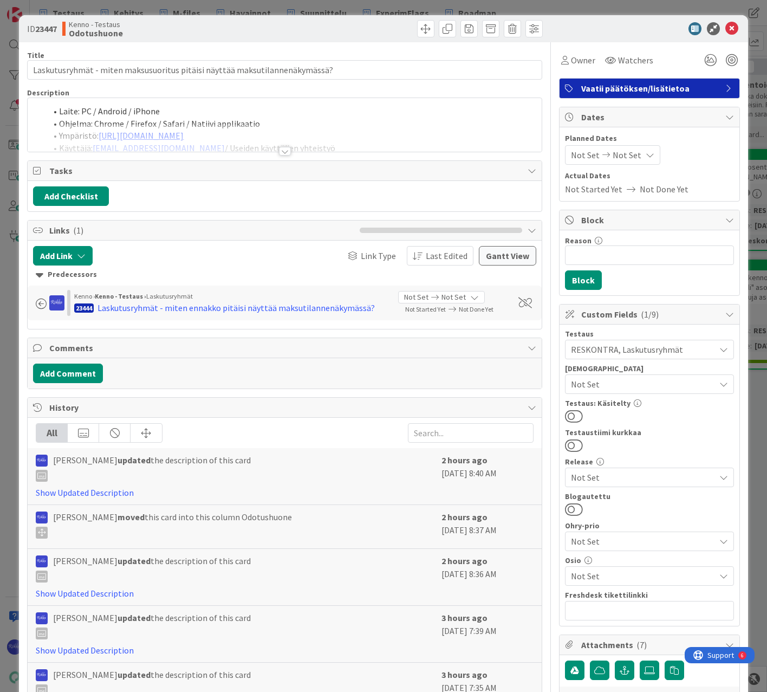
click at [279, 151] on div at bounding box center [285, 151] width 12 height 9
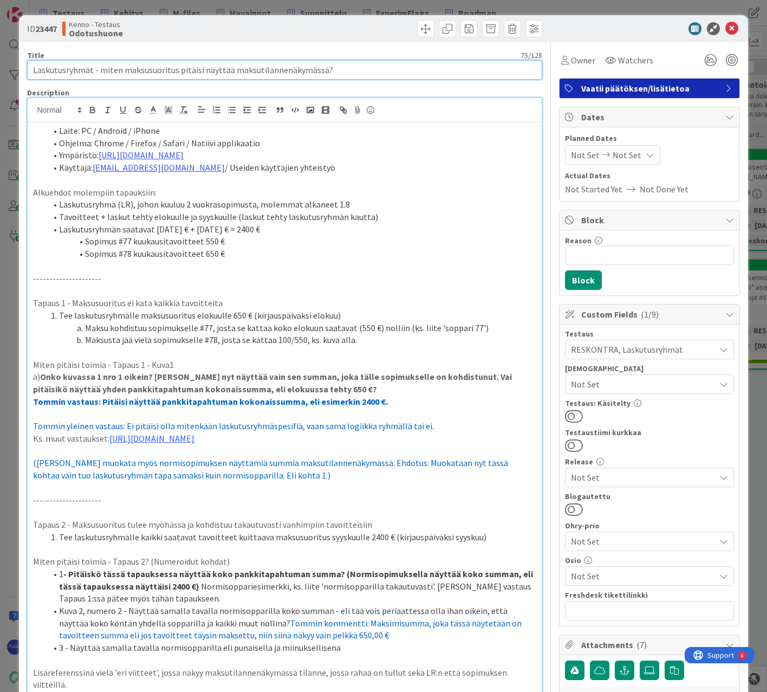
drag, startPoint x: 126, startPoint y: 68, endPoint x: 20, endPoint y: 72, distance: 105.8
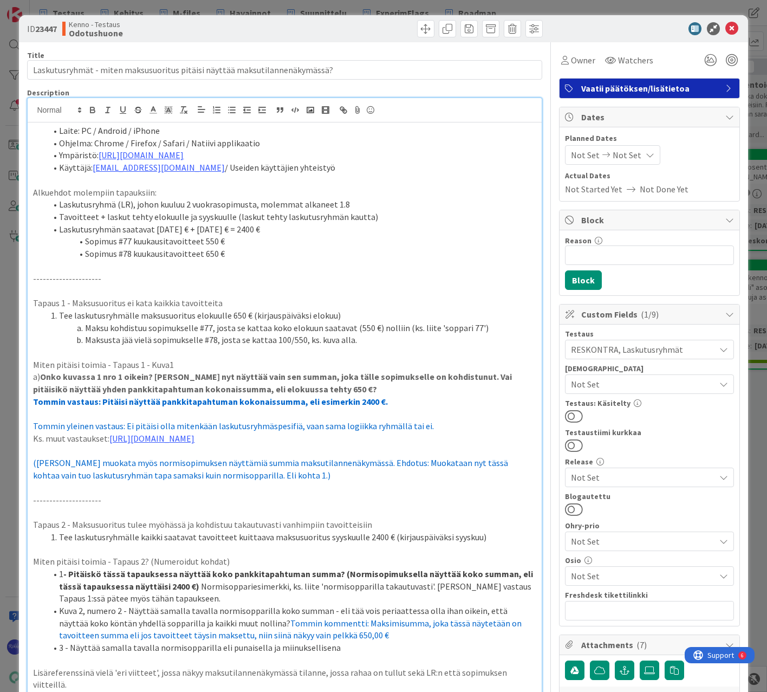
click at [405, 146] on li "Ohjelma: Chrome / Firefox / Safari / Natiivi applikaatio" at bounding box center [291, 143] width 490 height 12
click at [482, 30] on span at bounding box center [490, 28] width 17 height 17
click at [493, 79] on button "Archive" at bounding box center [509, 80] width 43 height 20
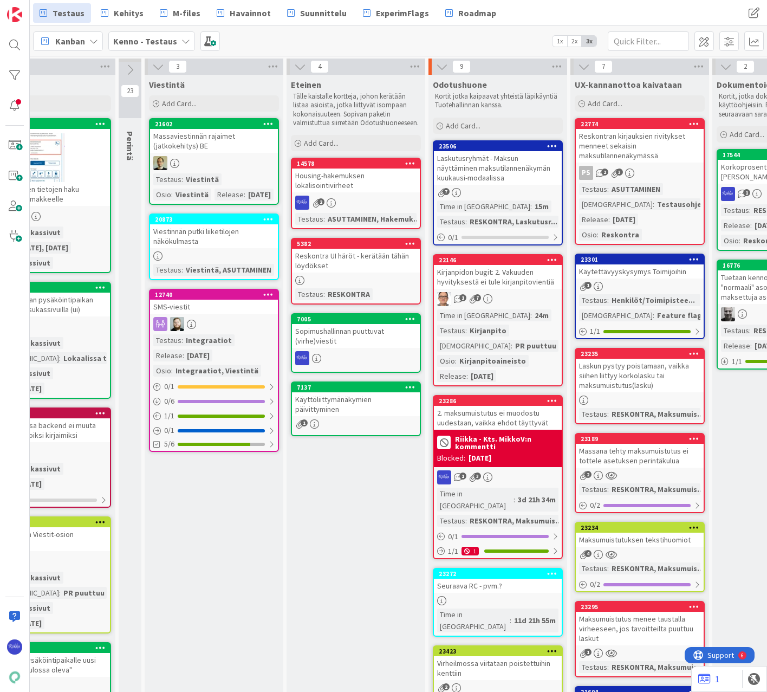
click at [549, 147] on icon at bounding box center [552, 146] width 10 height 8
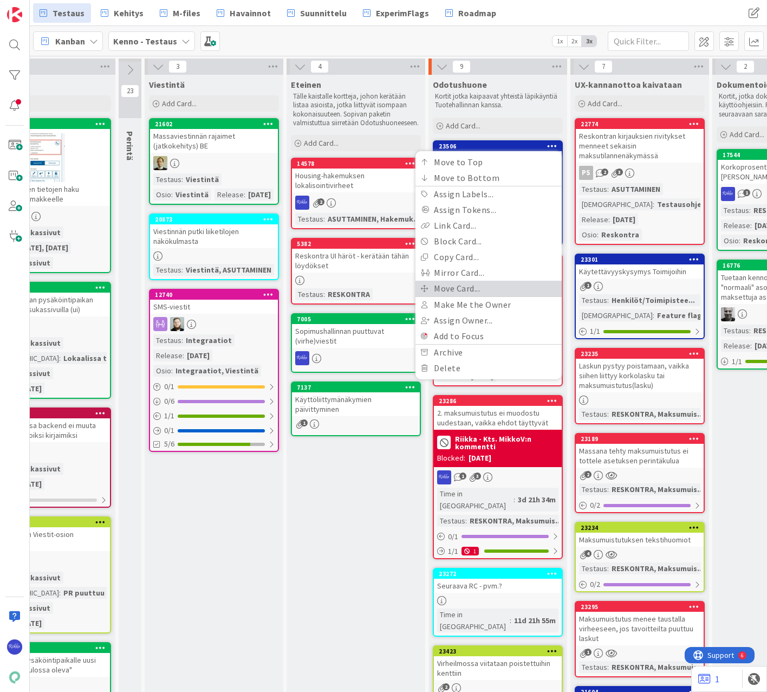
click at [498, 289] on link "Move Card..." at bounding box center [489, 289] width 146 height 16
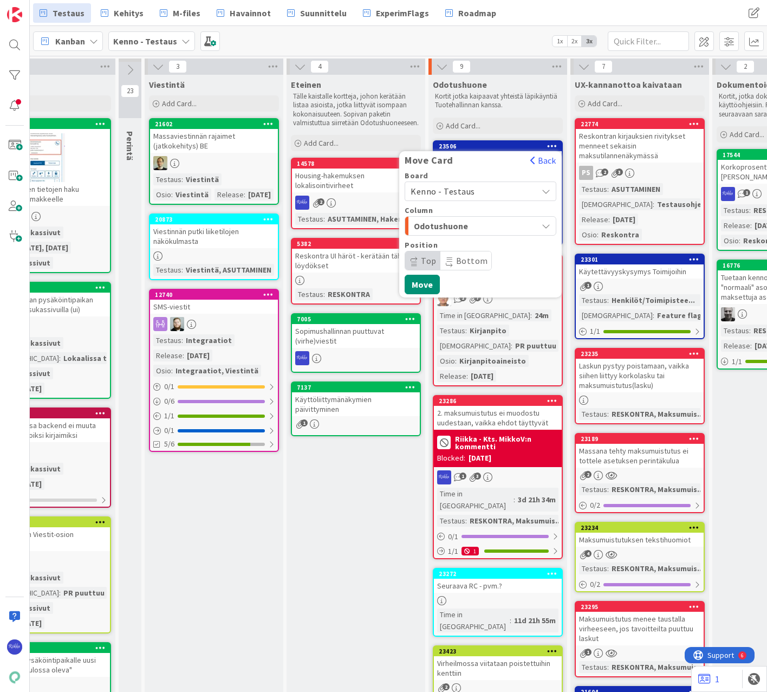
click at [482, 188] on span "Kenno - Testaus" at bounding box center [471, 191] width 121 height 15
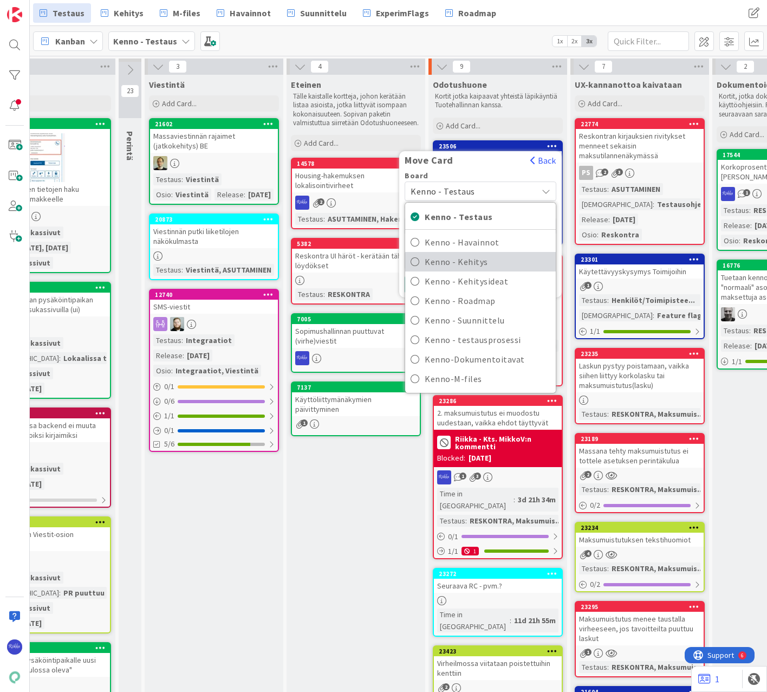
click at [496, 264] on span "Kenno - Kehitys" at bounding box center [488, 262] width 126 height 16
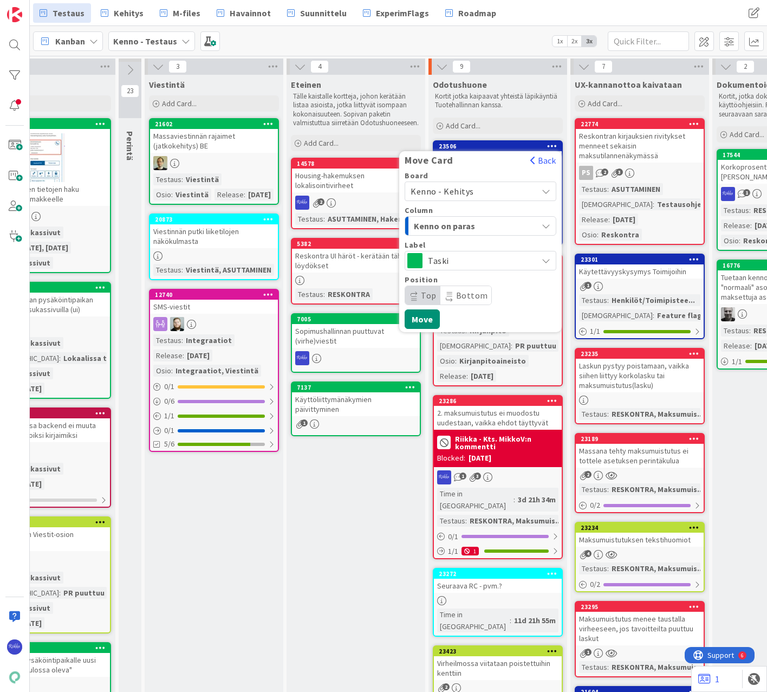
click at [498, 223] on div "Kenno on paras" at bounding box center [474, 225] width 126 height 17
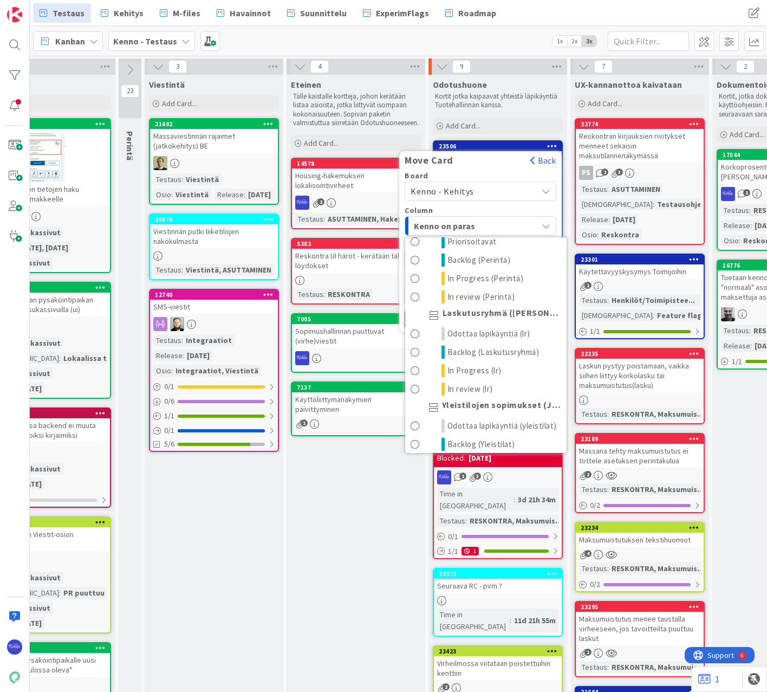
scroll to position [325, 0]
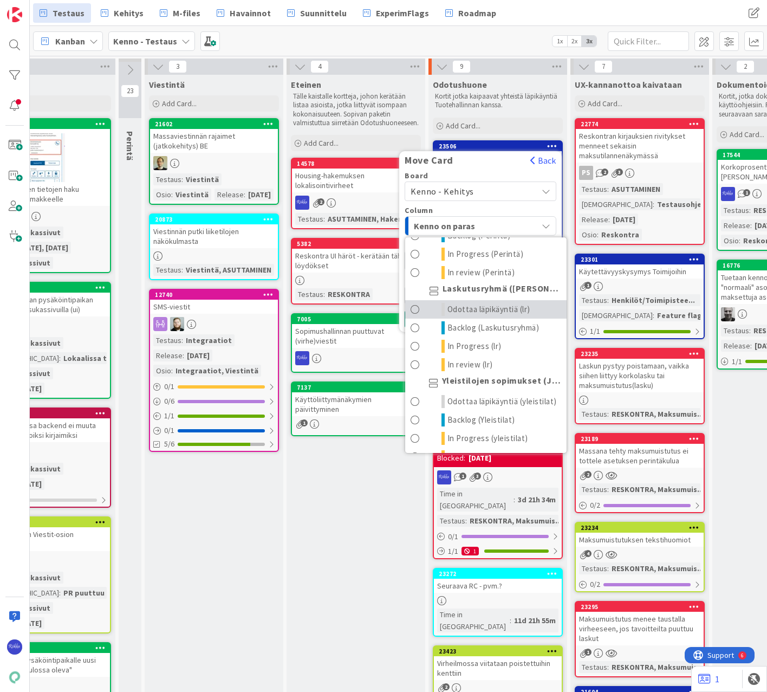
click at [501, 309] on span "Odottaa läpikäyntiä (lr)" at bounding box center [489, 309] width 83 height 13
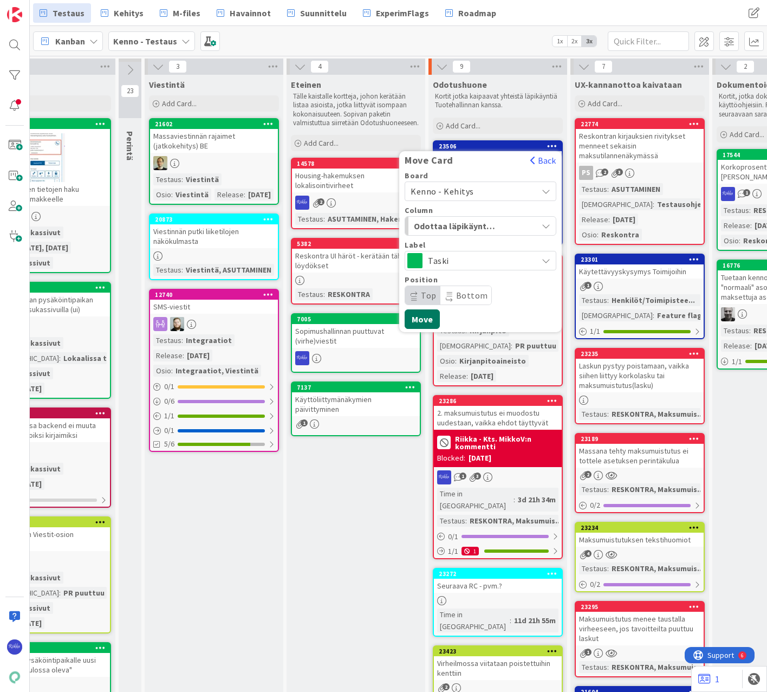
click at [421, 316] on button "Move" at bounding box center [422, 319] width 35 height 20
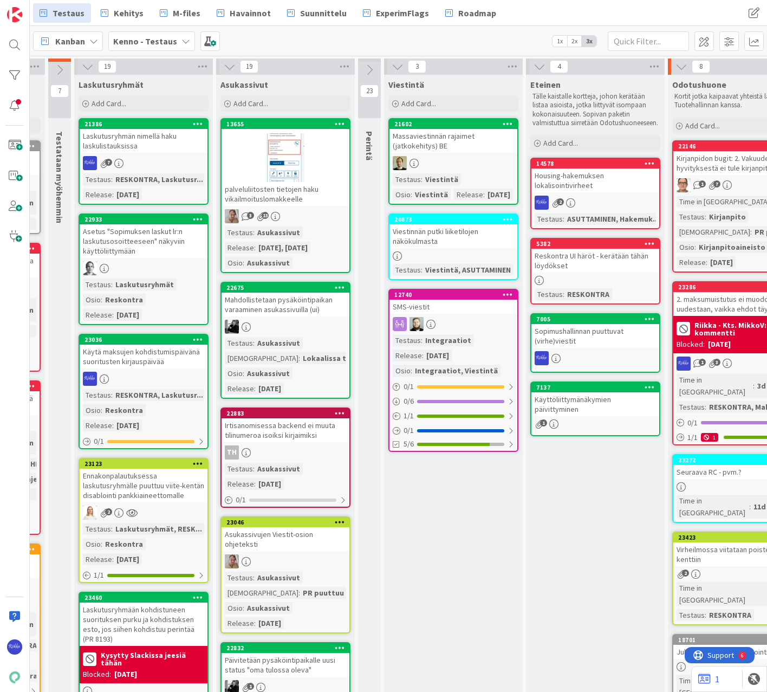
scroll to position [0, 0]
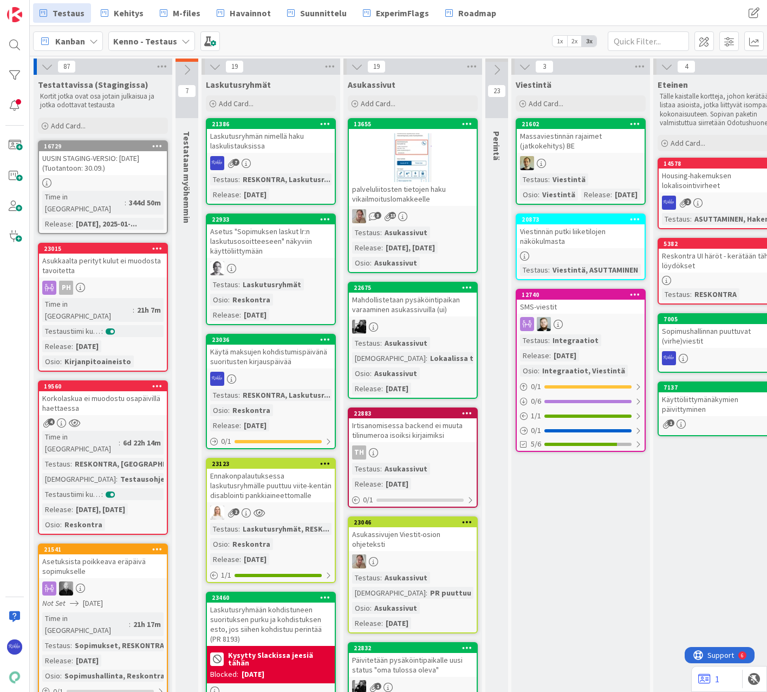
click at [270, 146] on div "Laskutusryhmän nimellä haku laskulistauksissa" at bounding box center [271, 141] width 128 height 24
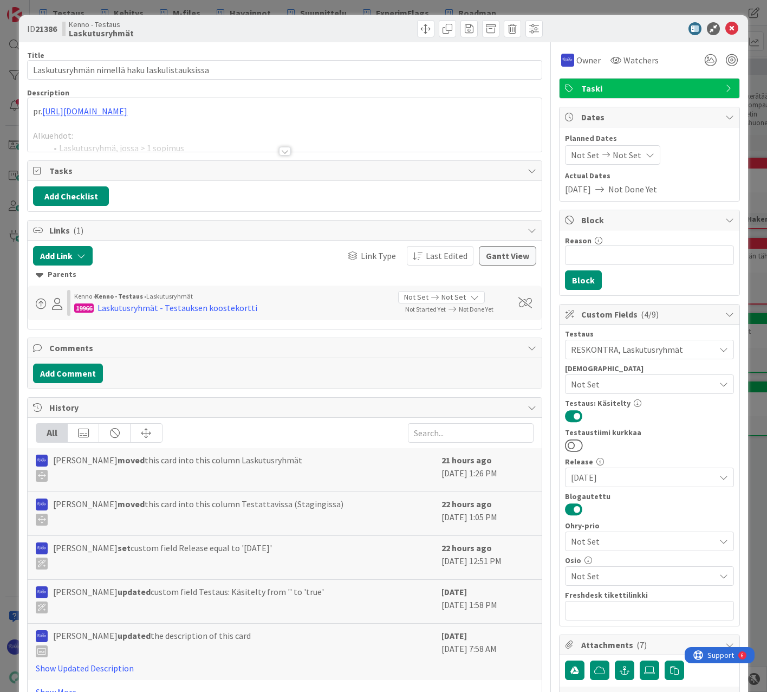
click at [281, 152] on div at bounding box center [285, 151] width 12 height 9
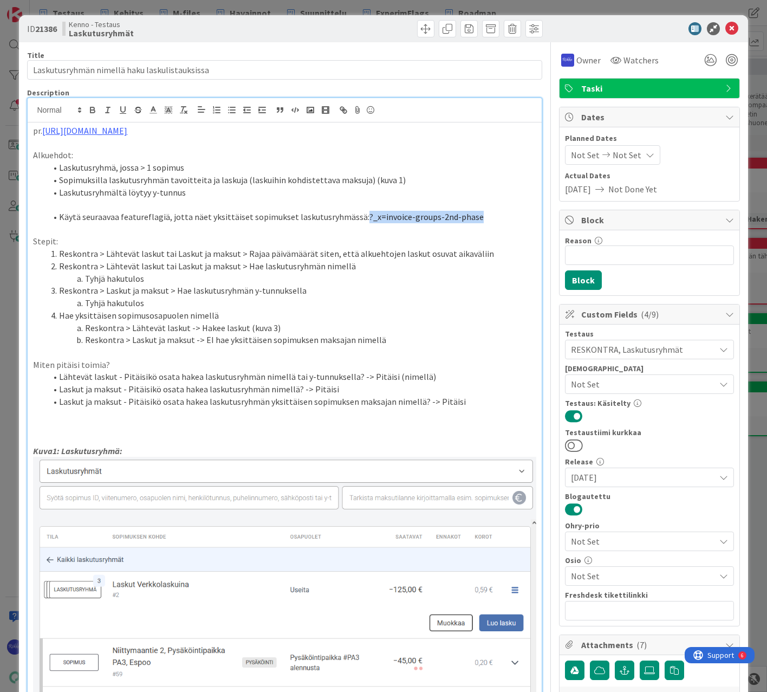
drag, startPoint x: 359, startPoint y: 217, endPoint x: 473, endPoint y: 221, distance: 113.9
click at [473, 221] on li "Käytä seuraavaa featureflagiä, jotta näet yksittäiset sopimukset laskutusryhmäs…" at bounding box center [291, 217] width 490 height 12
copy span "?_x=invoice-groups-2nd-phase"
click at [365, 33] on div at bounding box center [415, 28] width 255 height 17
click at [706, 31] on icon at bounding box center [732, 28] width 13 height 13
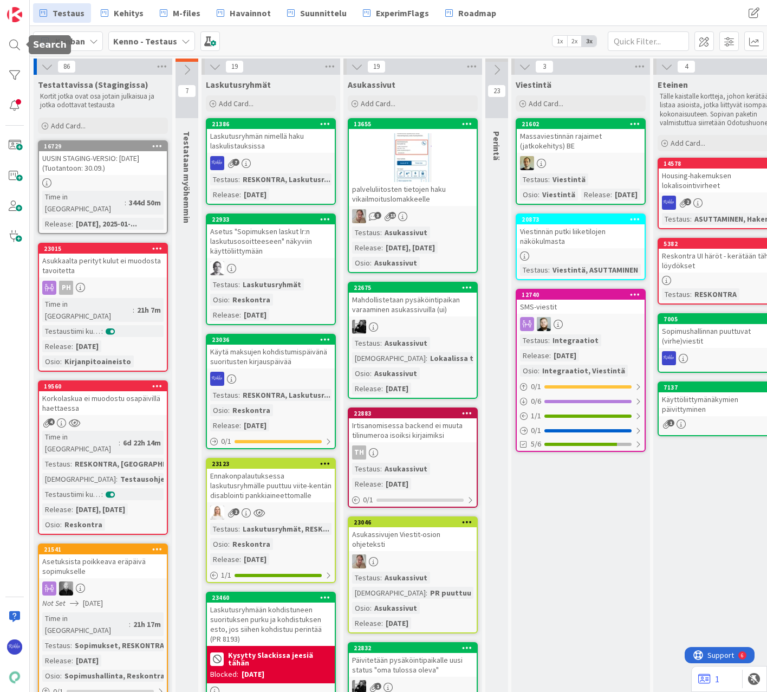
click at [8, 47] on div at bounding box center [15, 45] width 22 height 22
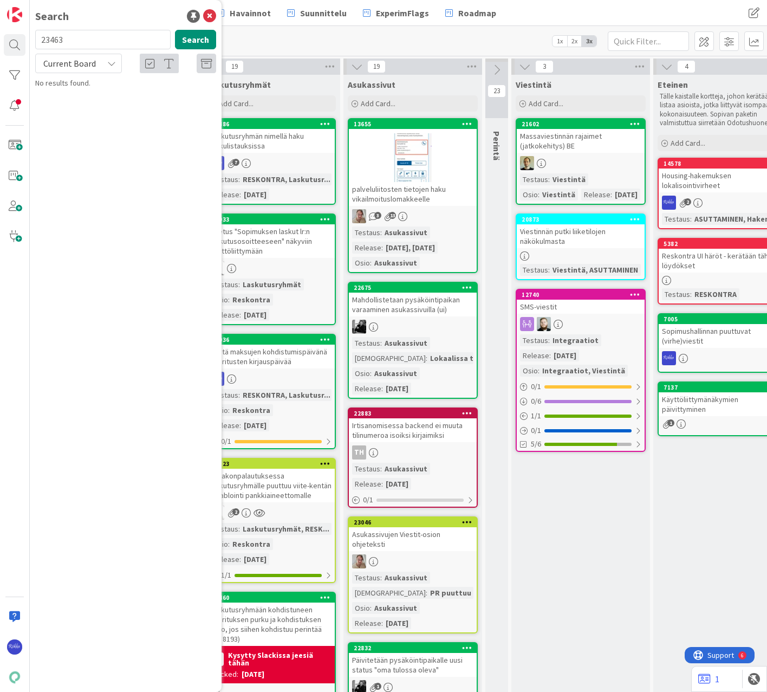
drag, startPoint x: 77, startPoint y: 43, endPoint x: 30, endPoint y: 41, distance: 47.2
click at [30, 41] on div "23463 Search" at bounding box center [126, 42] width 194 height 24
type input "23076"
click at [130, 98] on span "Analyysi: kirjanpidon virheiden kokonaiskuva" at bounding box center [112, 101] width 124 height 21
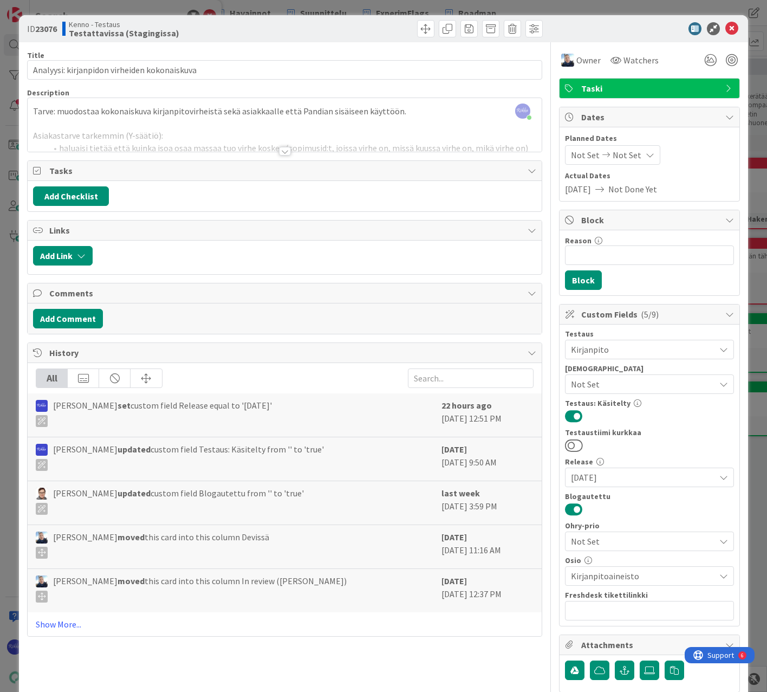
click at [281, 150] on div at bounding box center [285, 151] width 12 height 9
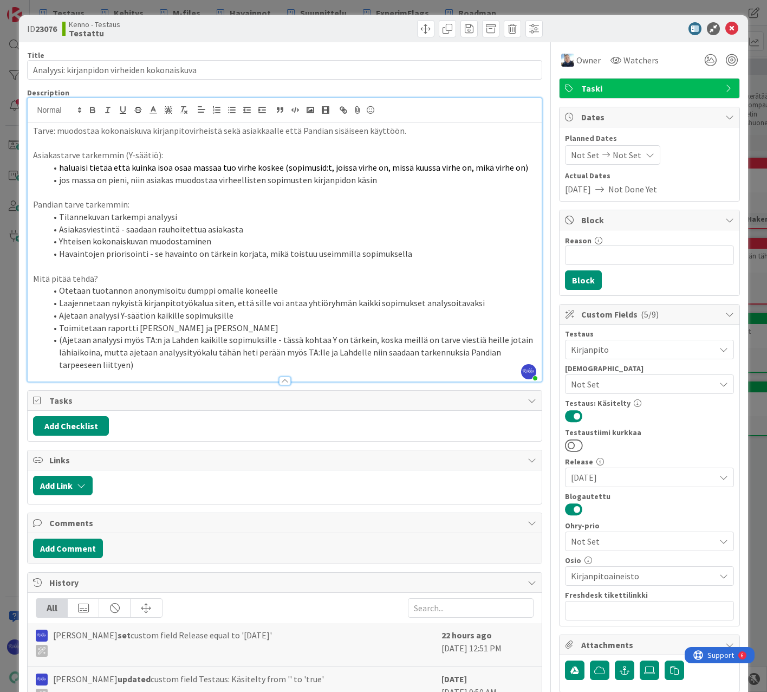
click at [308, 42] on div "Title 44 / 128 Analyysi: kirjanpidon virheiden kokonaiskuva Description [PERSON…" at bounding box center [284, 454] width 515 height 824
click at [706, 30] on icon at bounding box center [732, 28] width 13 height 13
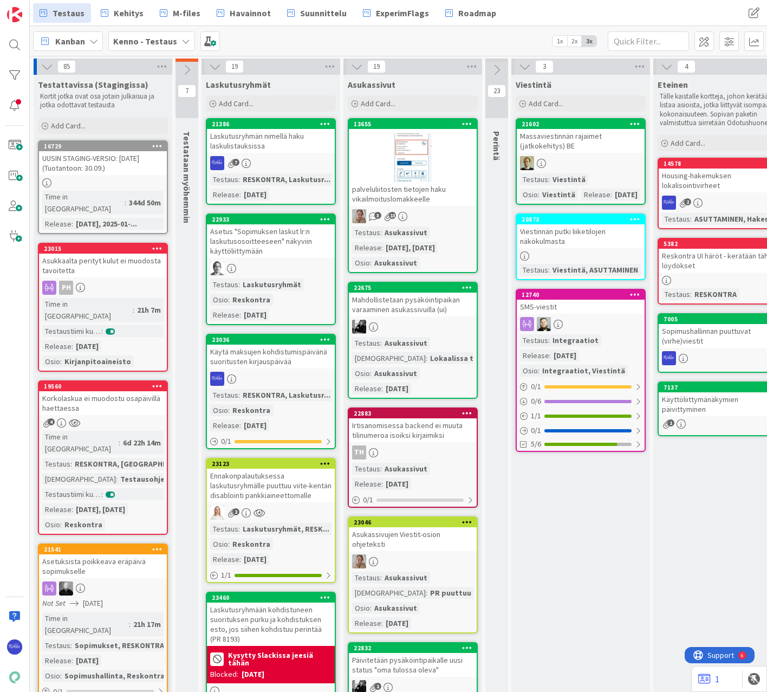
click at [251, 154] on link "21386 Laskutusryhmän nimellä haku laskulistauksissa 7 Testaus : RESKONTRA, Lask…" at bounding box center [271, 161] width 130 height 87
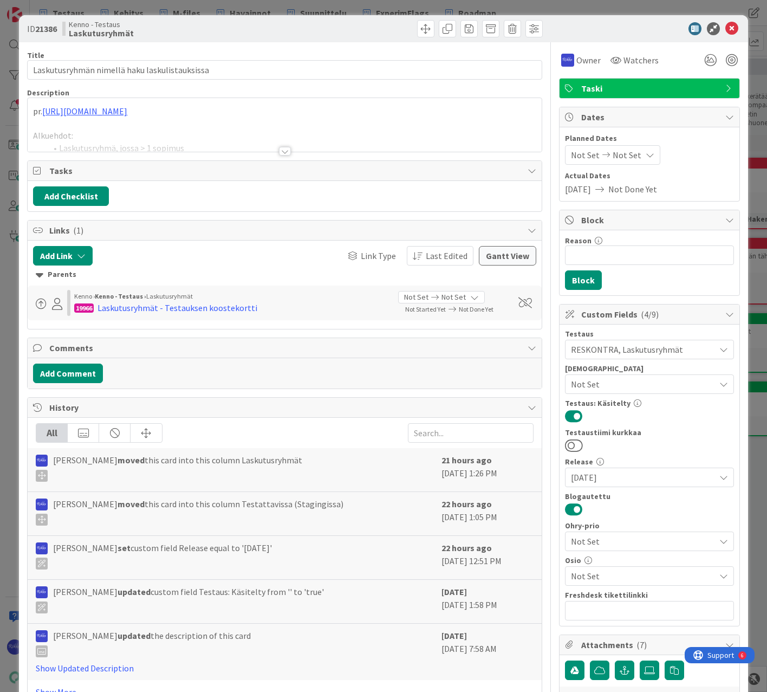
click at [280, 151] on div at bounding box center [285, 151] width 12 height 9
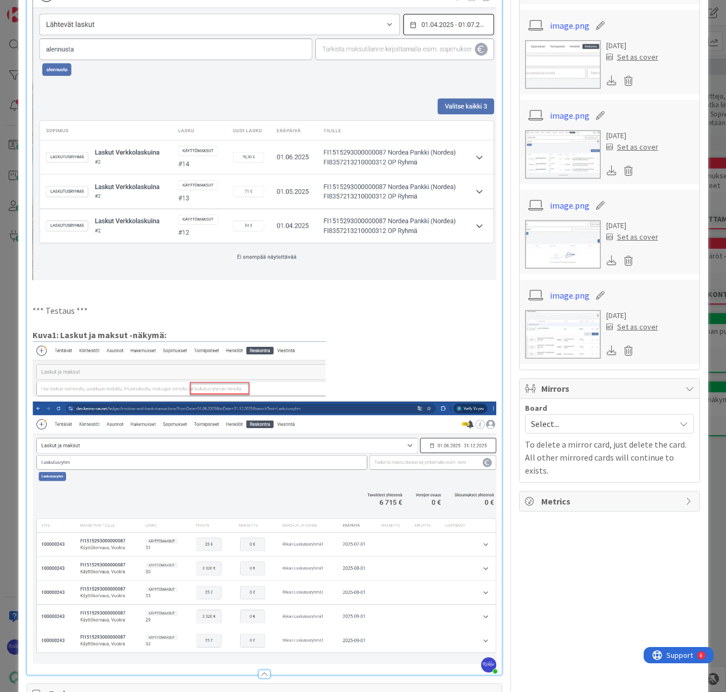
scroll to position [1164, 0]
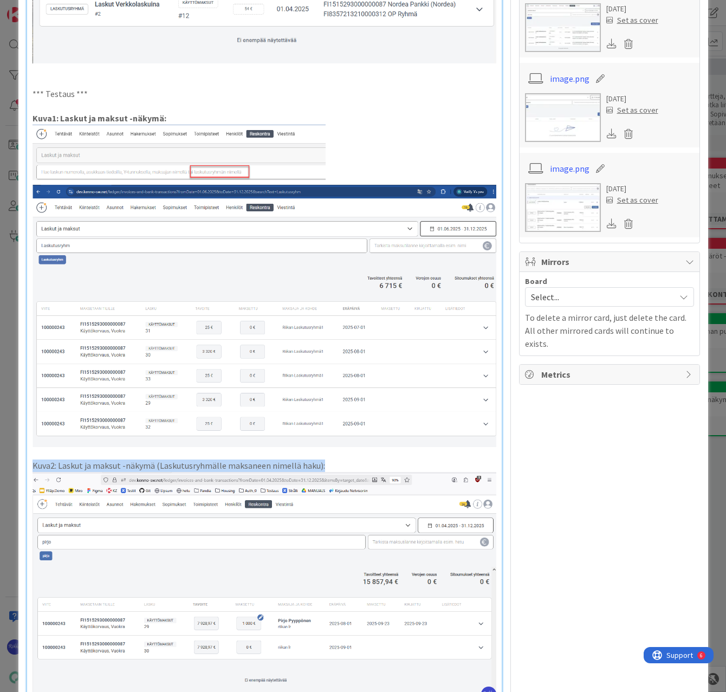
drag, startPoint x: 332, startPoint y: 451, endPoint x: 29, endPoint y: 453, distance: 303.5
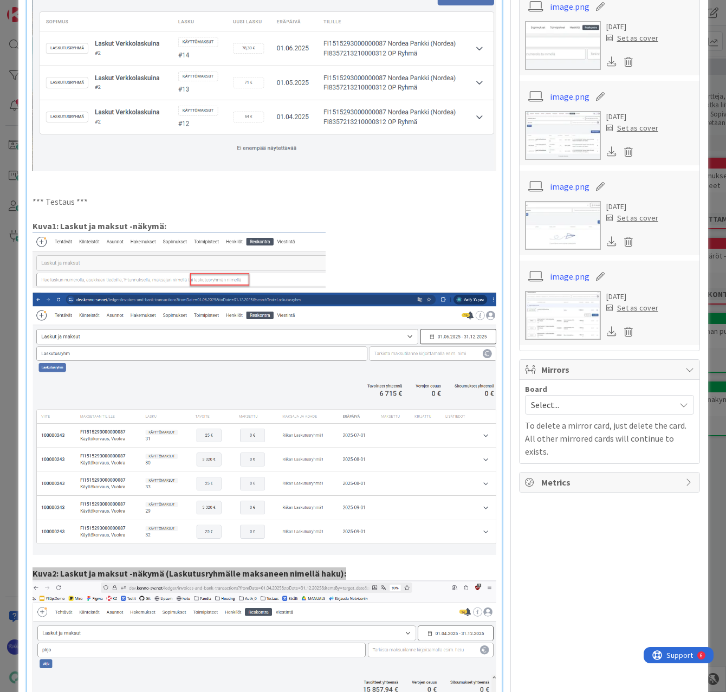
scroll to position [1380, 0]
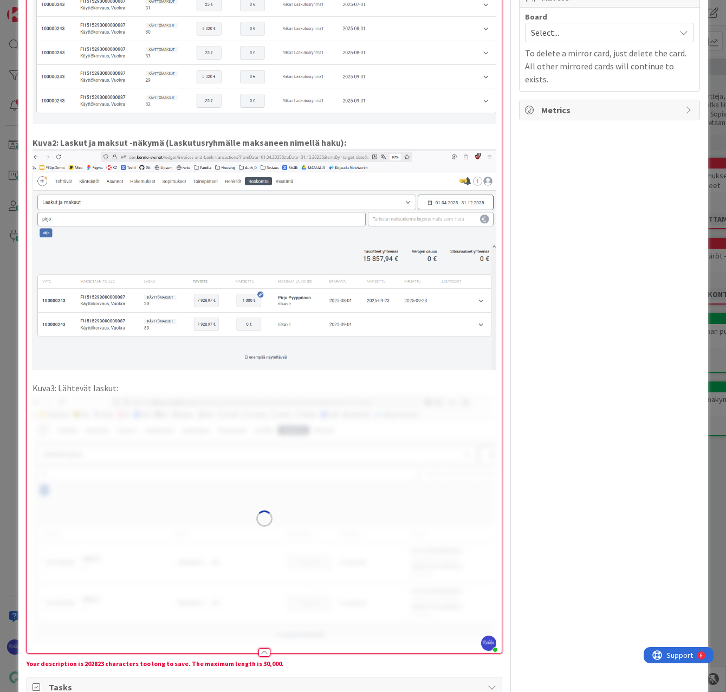
scroll to position [1489, 0]
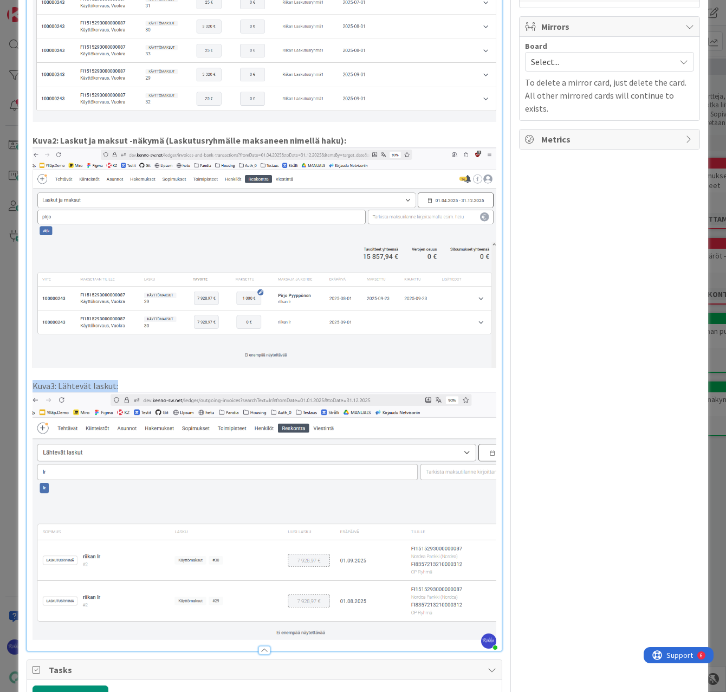
drag, startPoint x: 124, startPoint y: 366, endPoint x: 33, endPoint y: 366, distance: 91.1
click at [33, 380] on p "Kuva3: Lähtevät laskut:" at bounding box center [265, 386] width 464 height 12
click at [178, 380] on p "Kuva3: Lähtevät laskut:" at bounding box center [265, 386] width 464 height 12
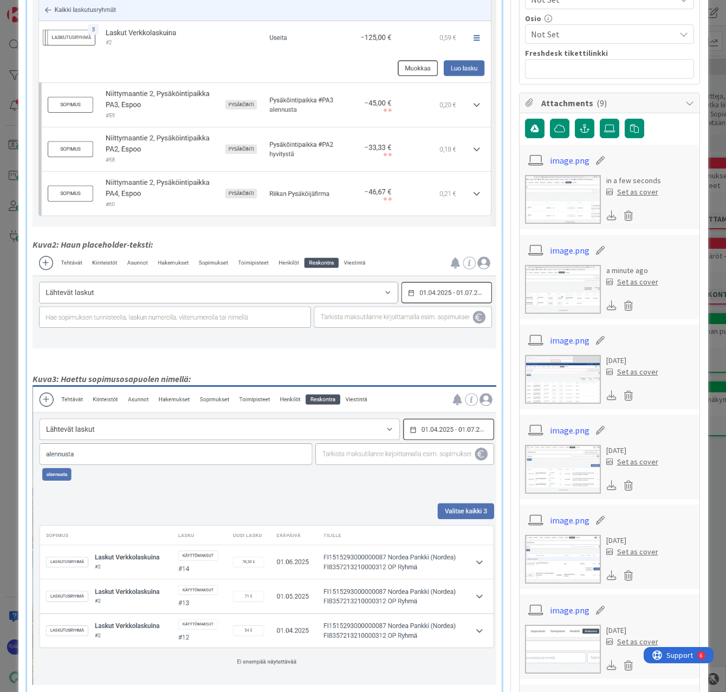
scroll to position [1030, 0]
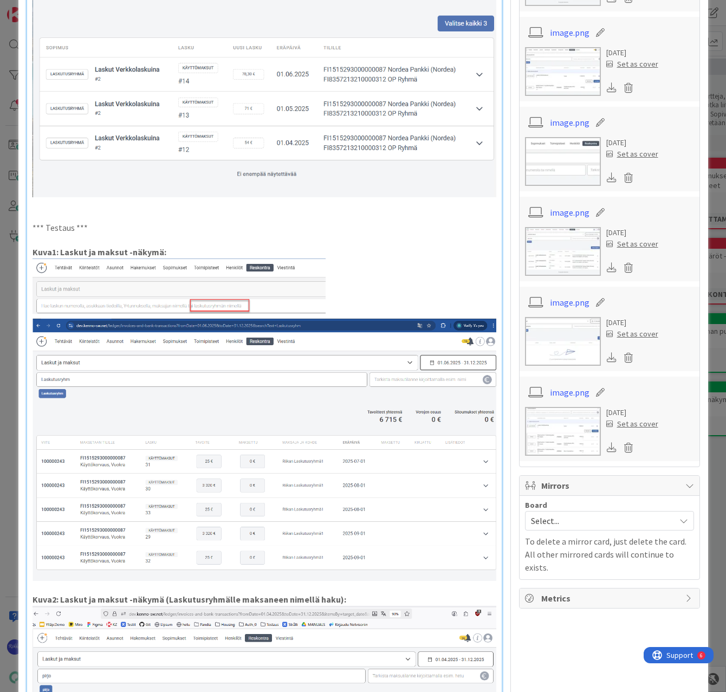
click at [109, 222] on p "*** Testaus ***" at bounding box center [265, 228] width 464 height 12
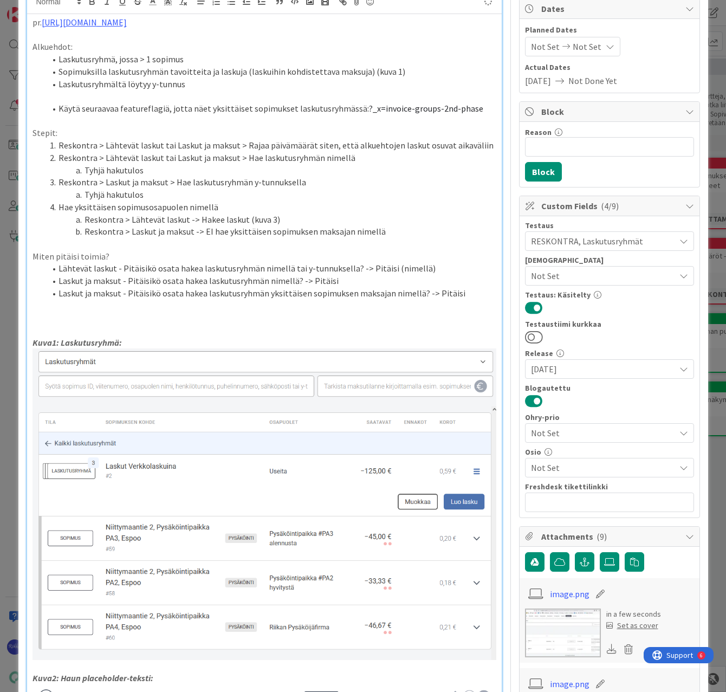
scroll to position [0, 0]
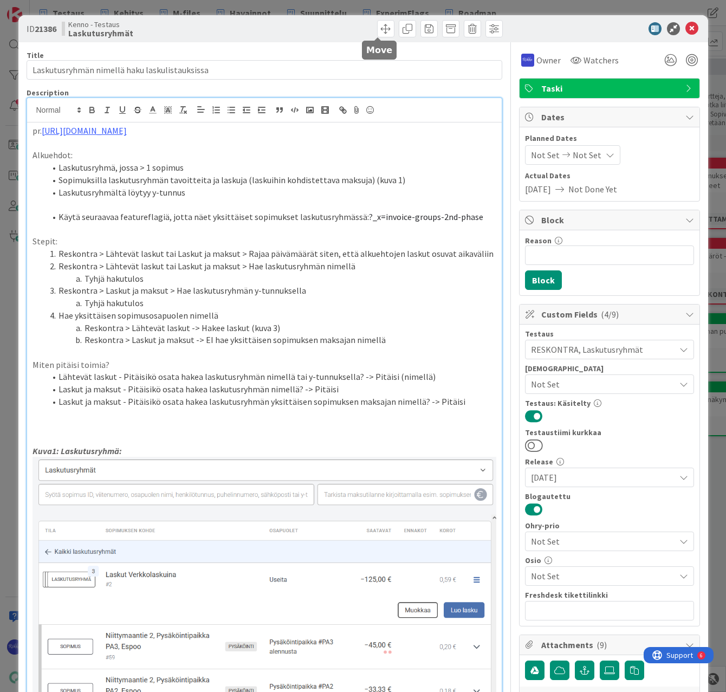
click at [378, 25] on span at bounding box center [385, 28] width 17 height 17
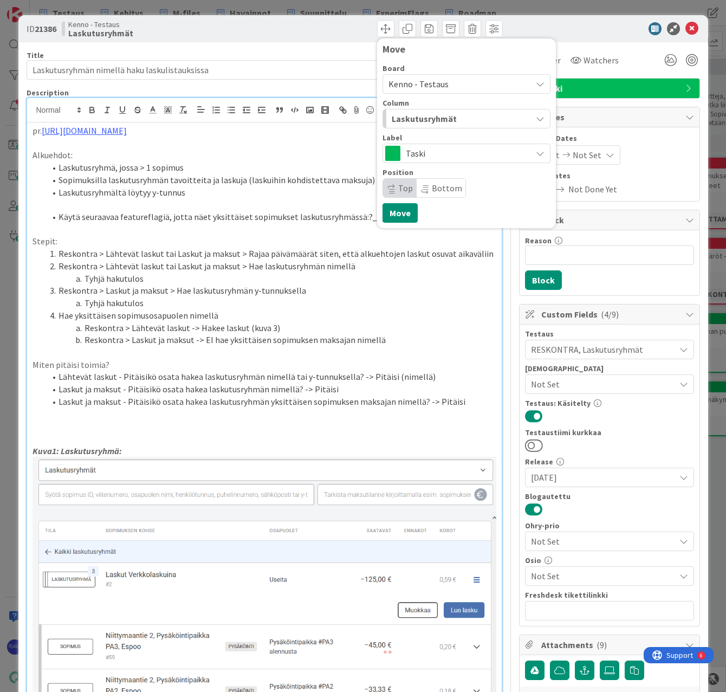
click at [468, 113] on div "Laskutusryhmät" at bounding box center [460, 118] width 143 height 17
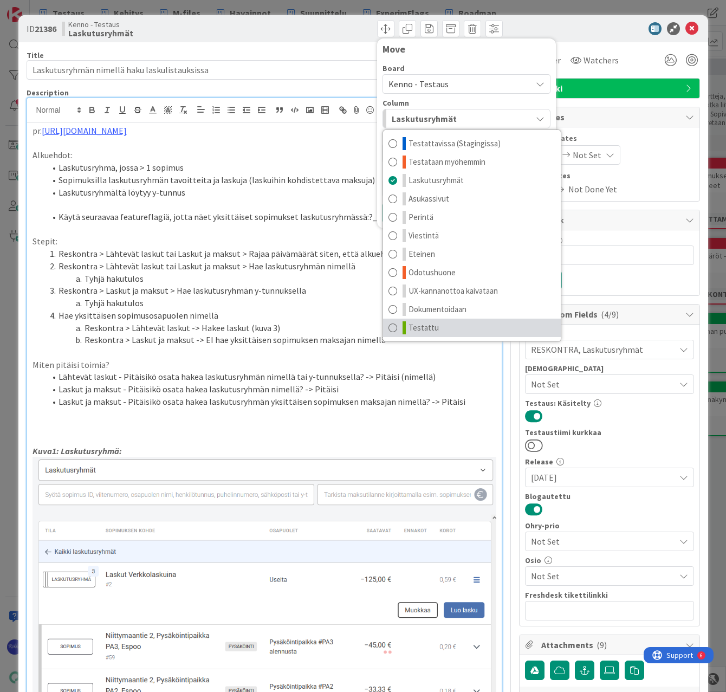
click at [438, 335] on link "Testattu" at bounding box center [472, 328] width 178 height 18
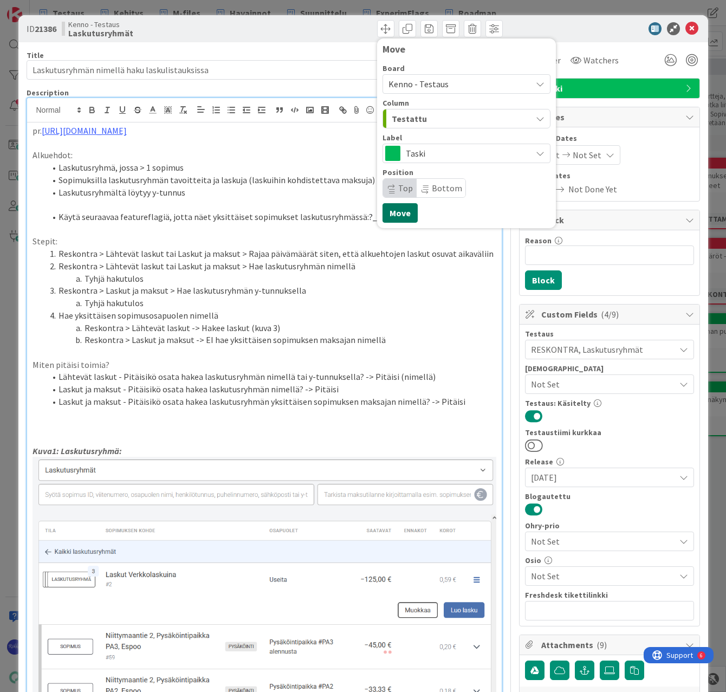
click at [395, 210] on button "Move" at bounding box center [400, 213] width 35 height 20
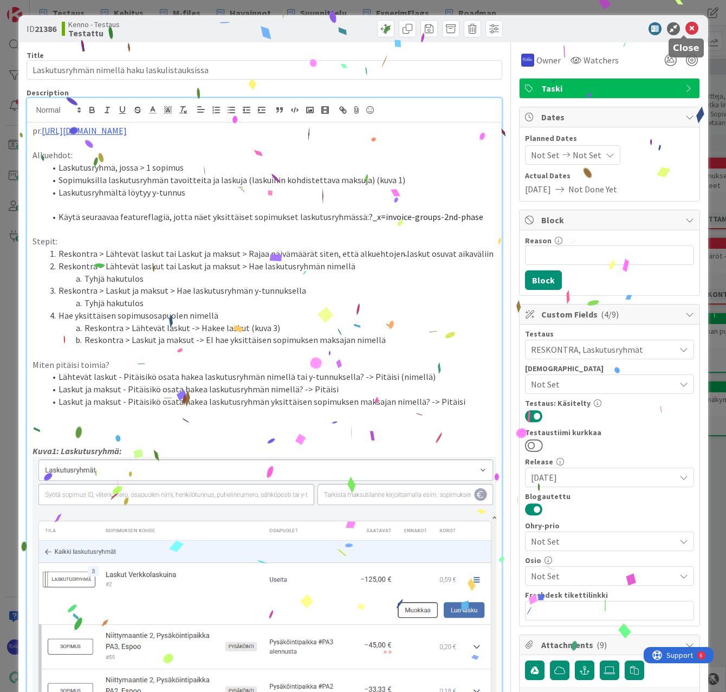
click at [686, 26] on icon at bounding box center [692, 28] width 13 height 13
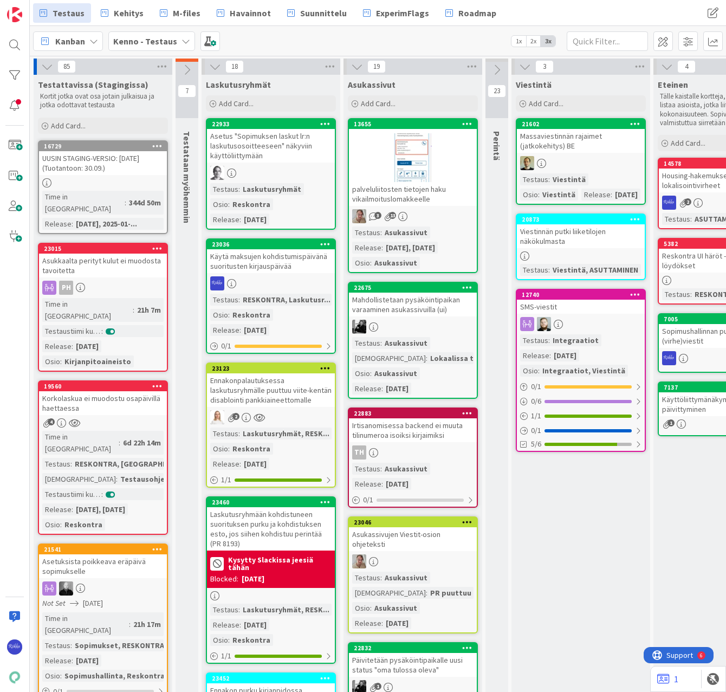
click at [263, 276] on link "23036 Käytä maksujen kohdistumispäivänä suoritusten kirjauspäivää Testaus : RES…" at bounding box center [271, 295] width 130 height 115
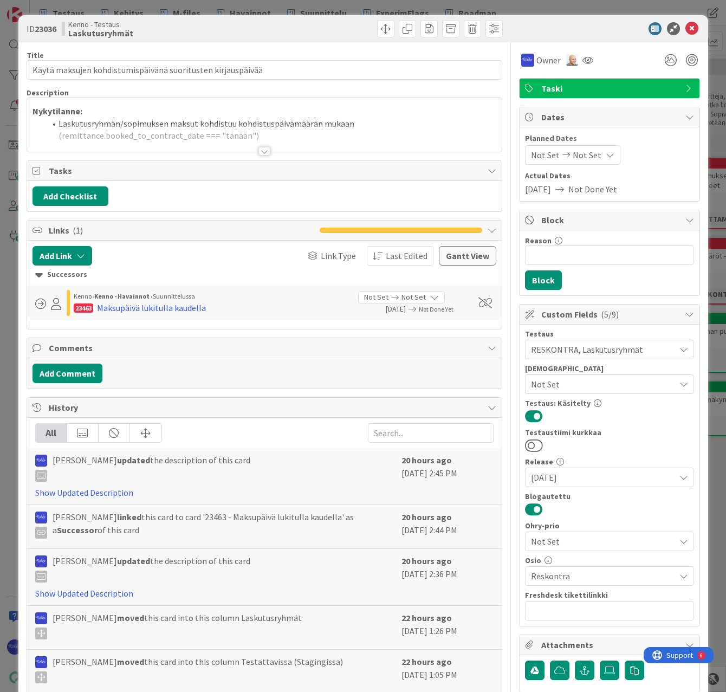
click at [259, 150] on div at bounding box center [265, 151] width 12 height 9
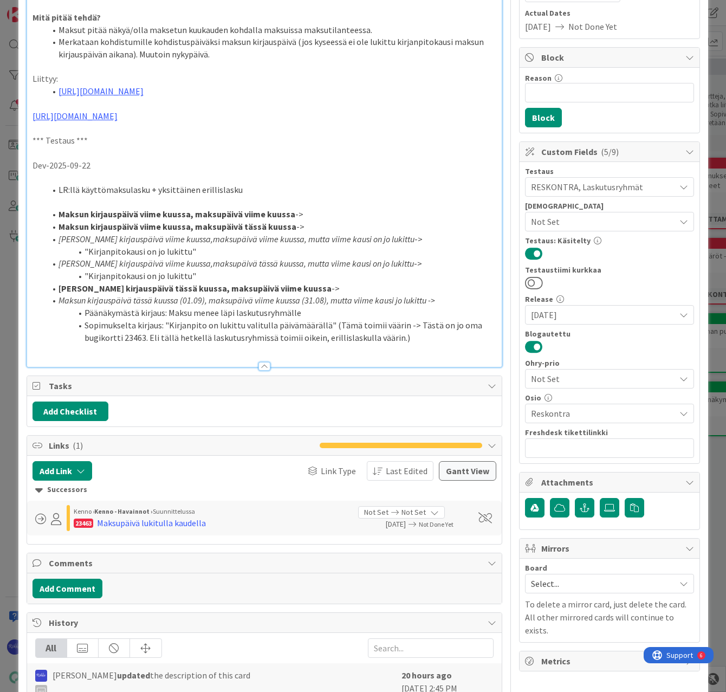
scroll to position [147, 0]
